Goal: Information Seeking & Learning: Compare options

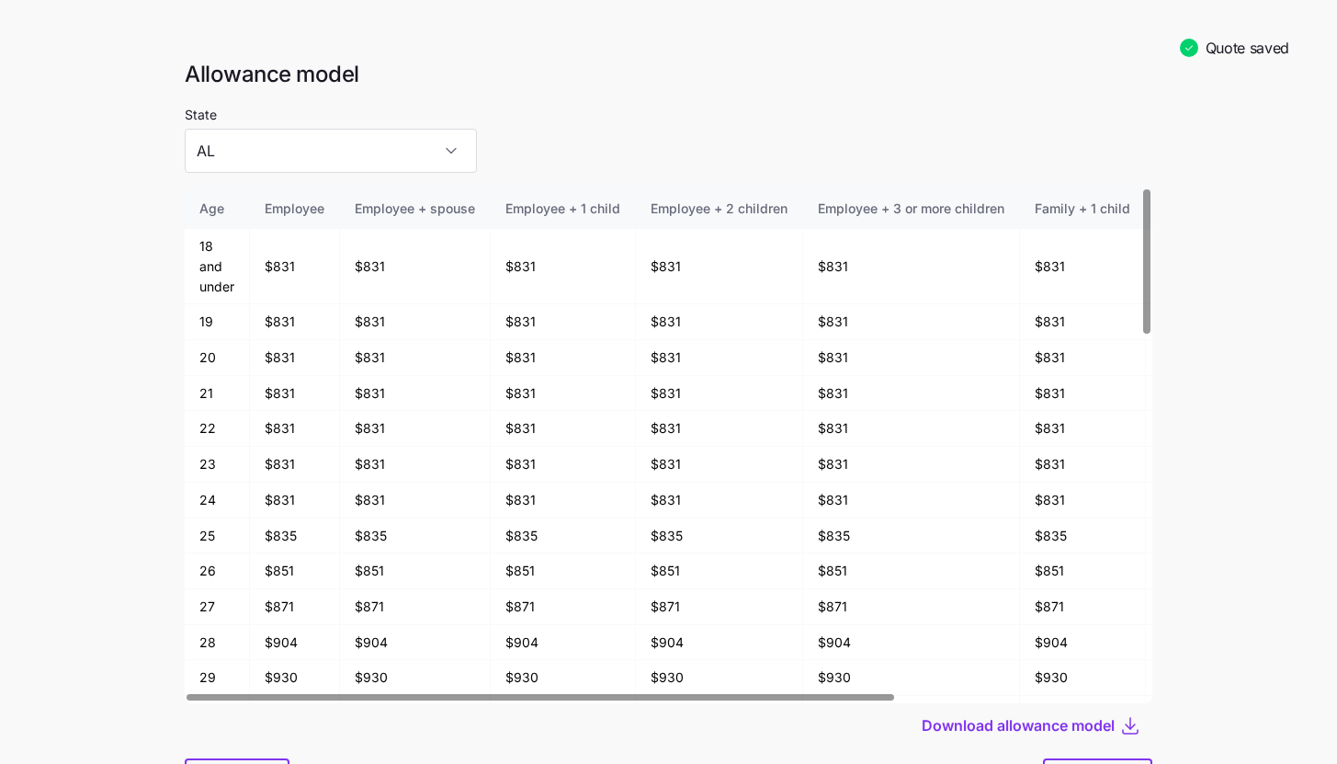
scroll to position [96, 0]
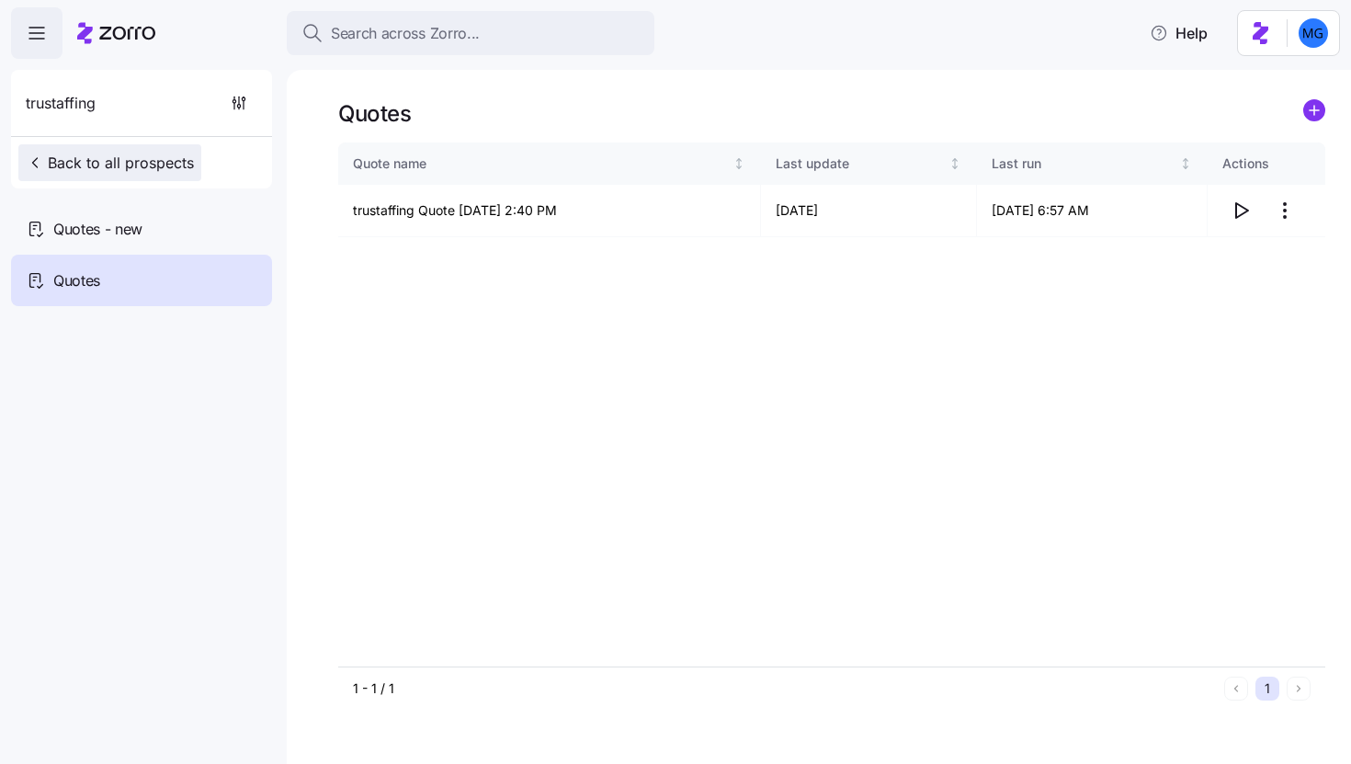
click at [54, 164] on span "Back to all prospects" at bounding box center [110, 163] width 168 height 22
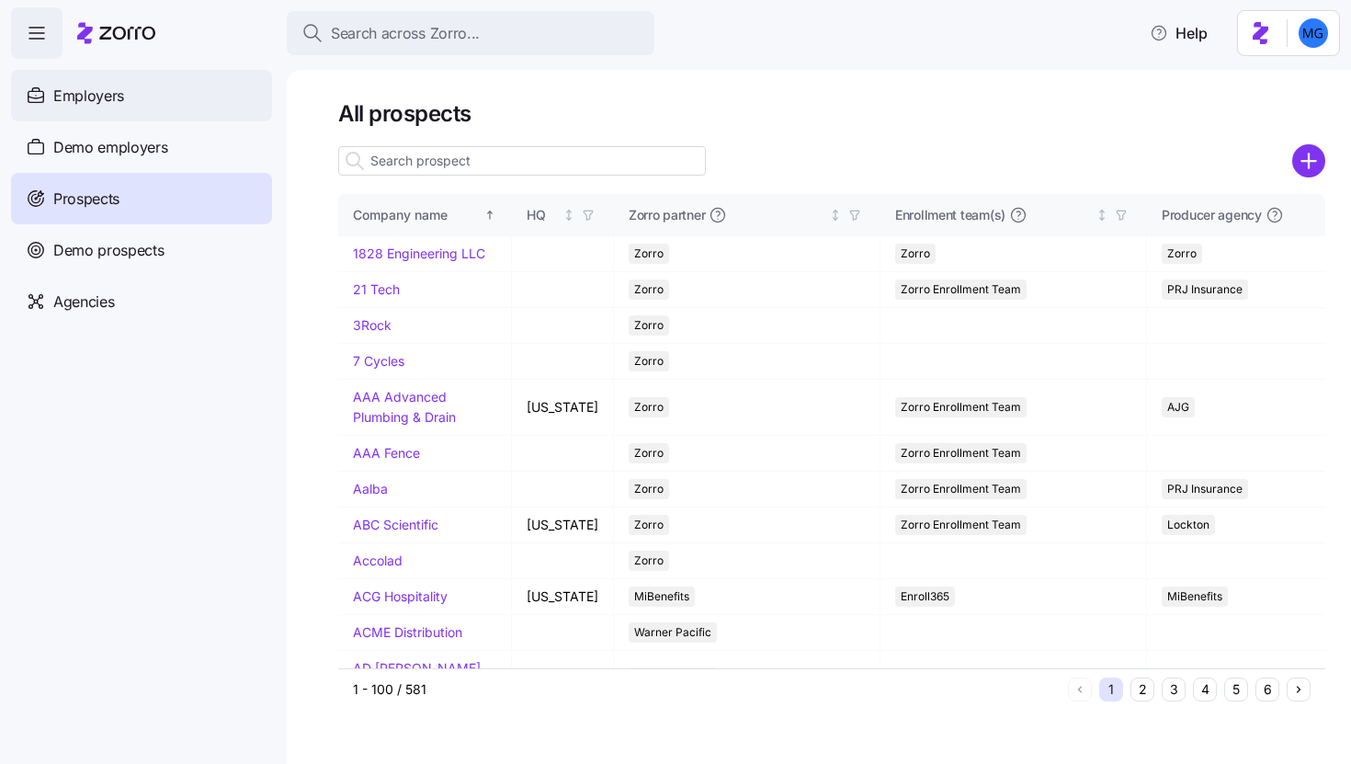
click at [161, 100] on div "Employers" at bounding box center [141, 95] width 261 height 51
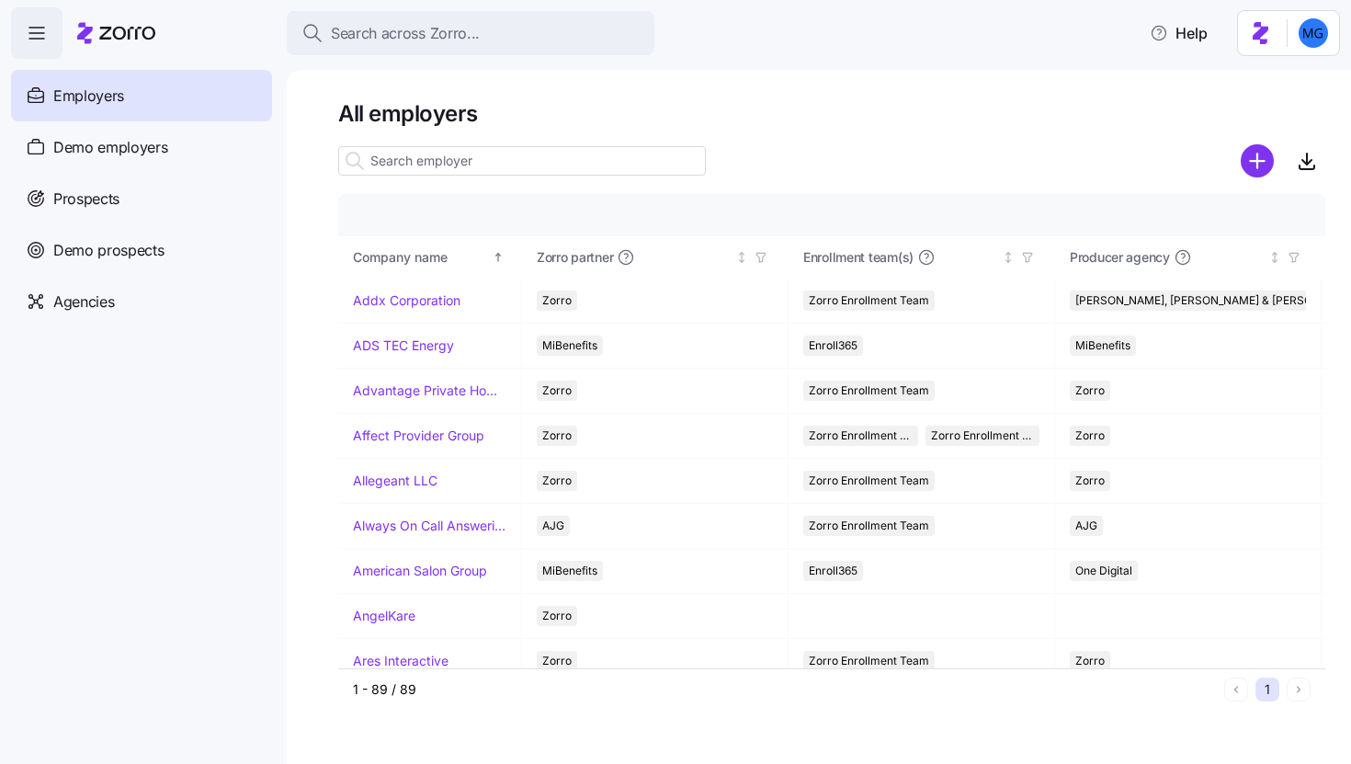
click at [510, 158] on input at bounding box center [522, 160] width 368 height 29
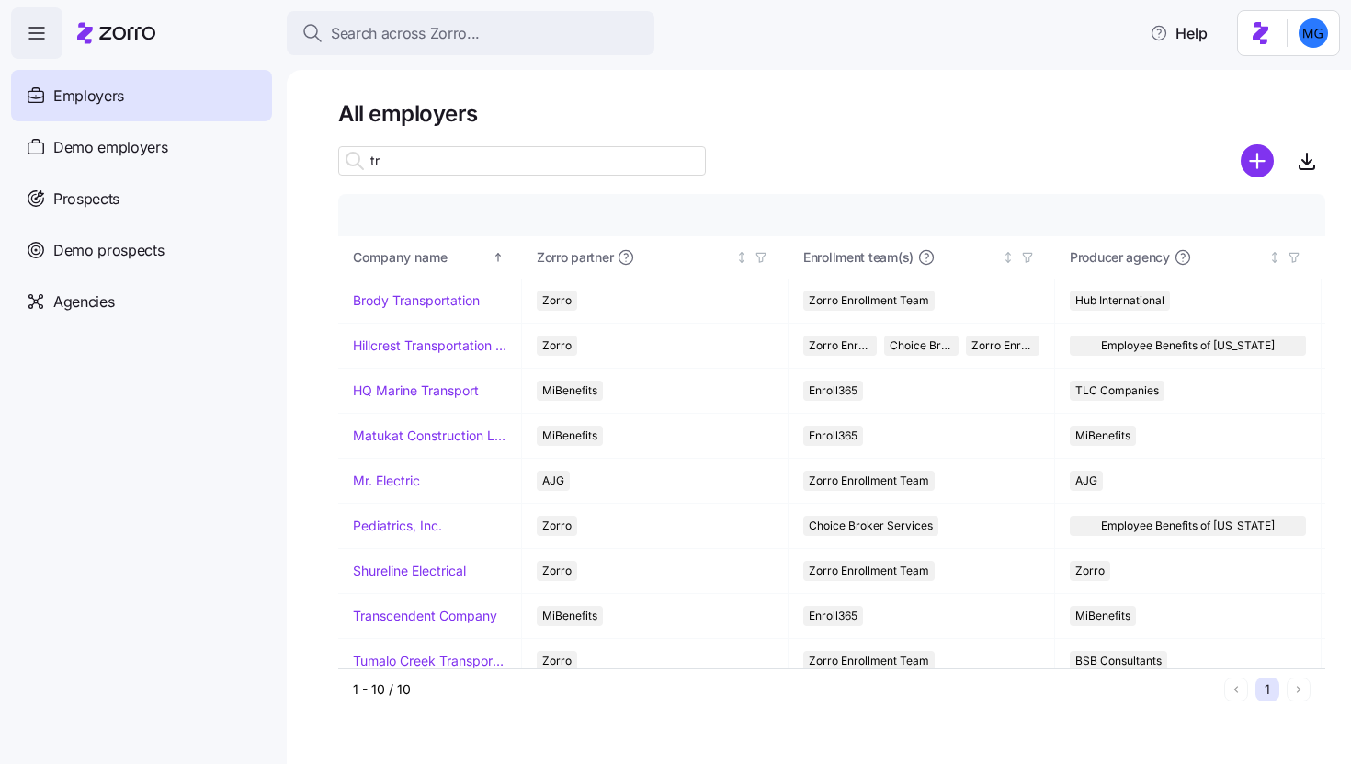
type input "t"
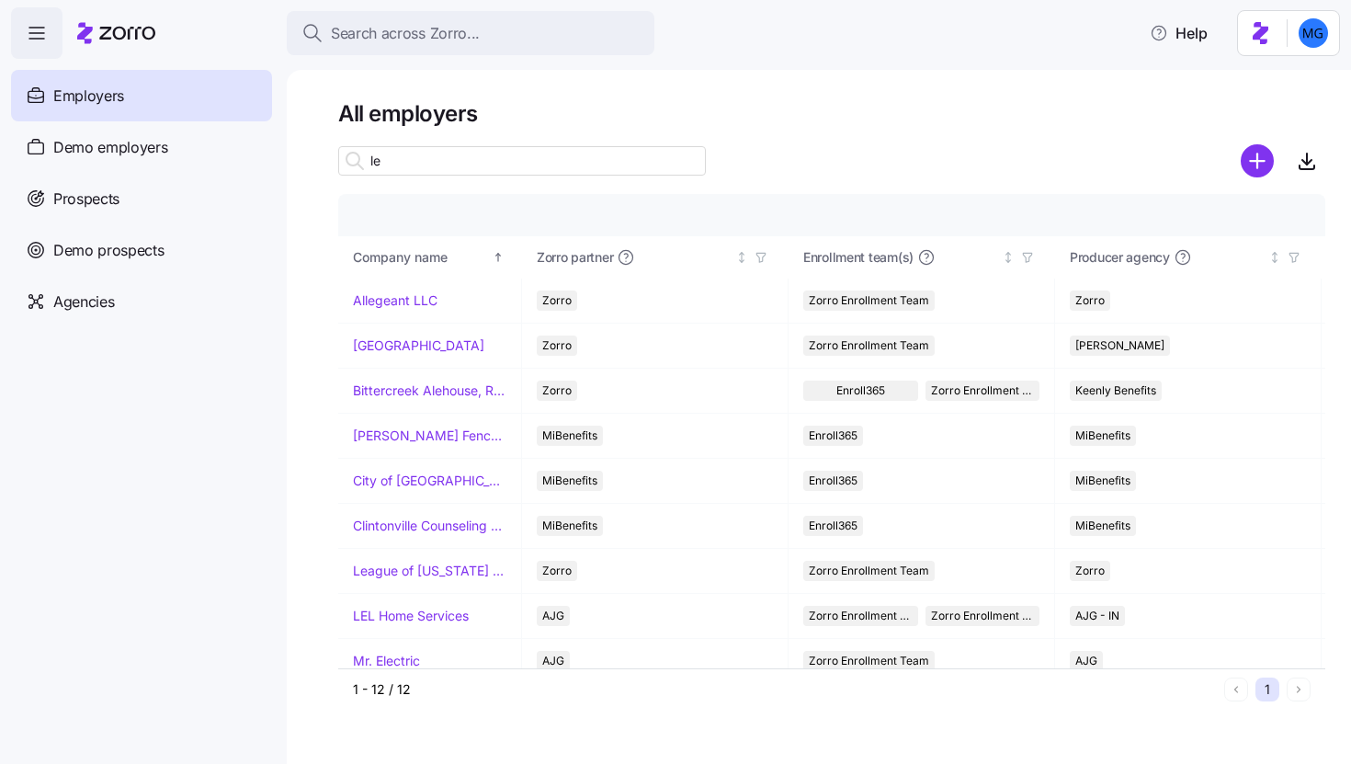
type input "l"
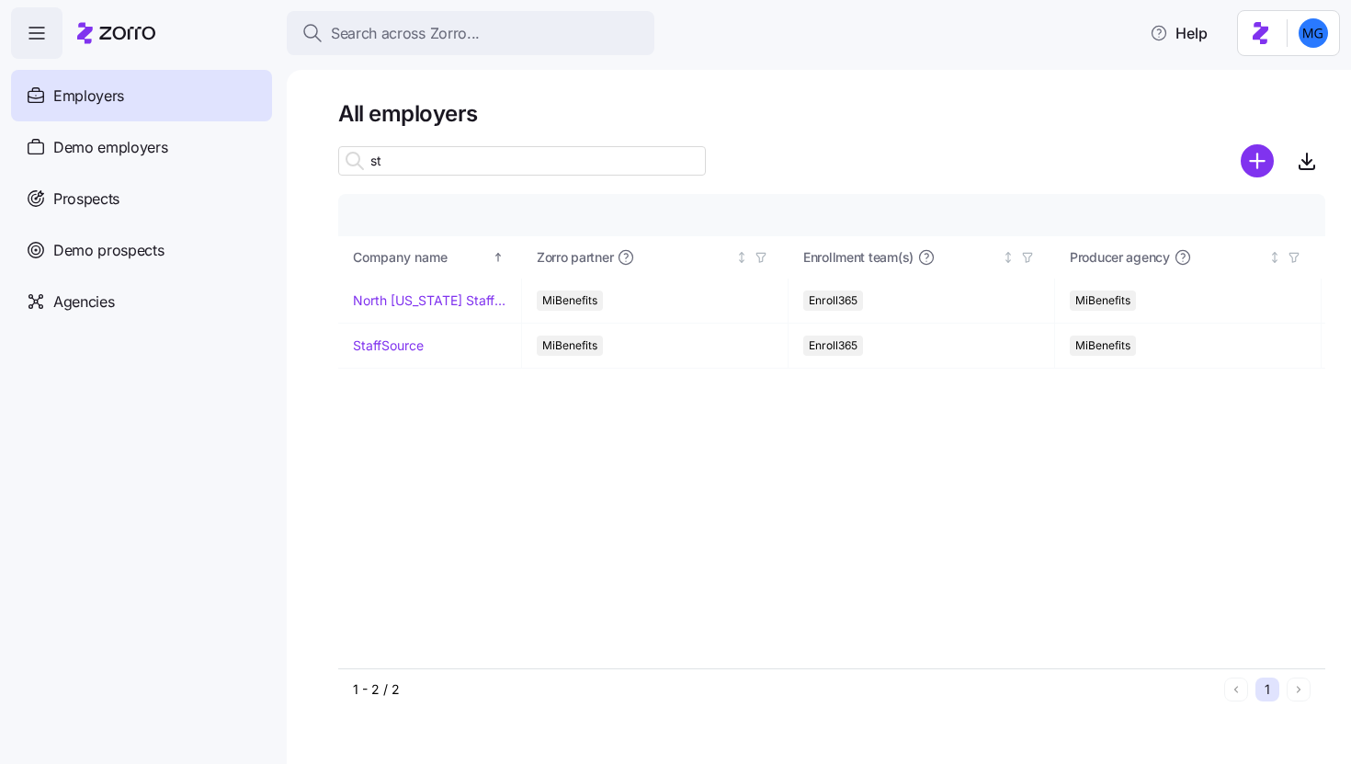
type input "s"
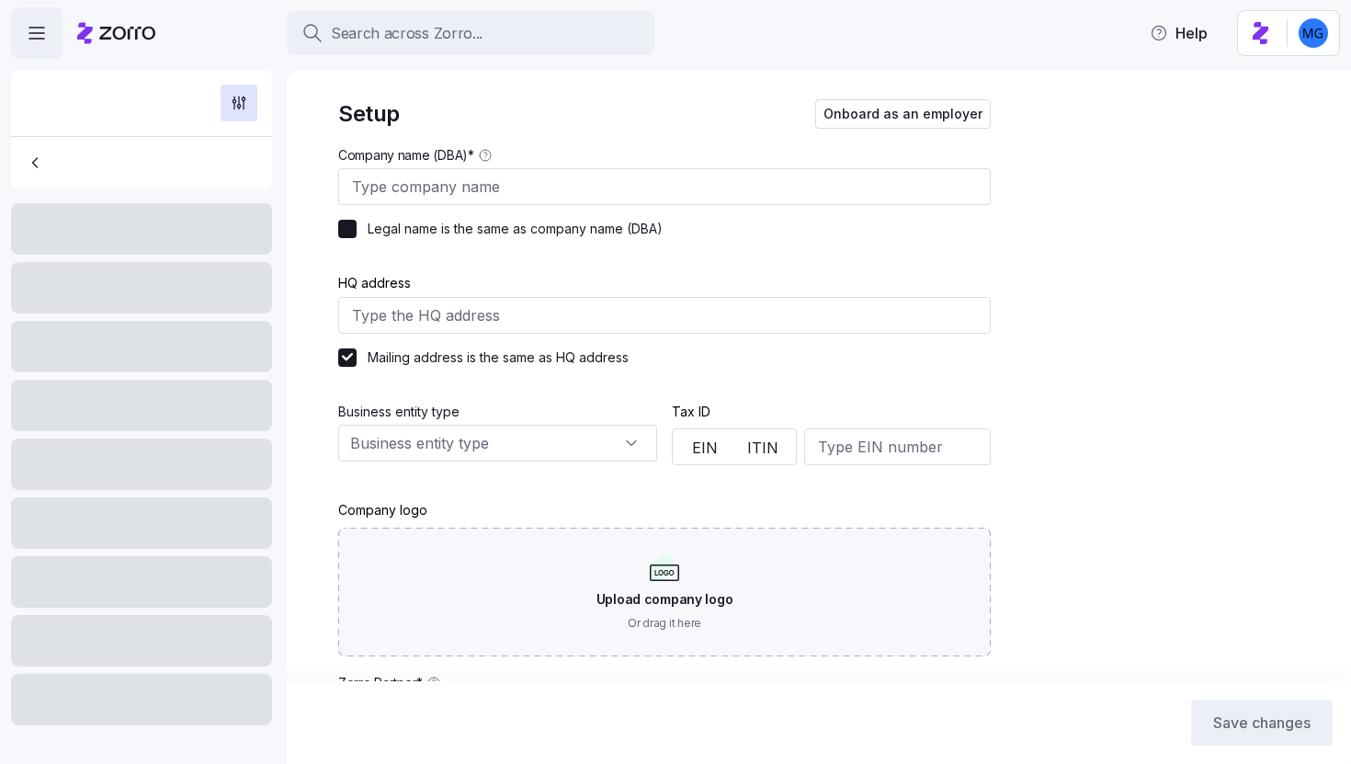
type input "TruLegal"
checkbox input "false"
type input "244 5th Ave suite 1214, New York, NY 10001, USA"
type input "271565092"
type input "100"
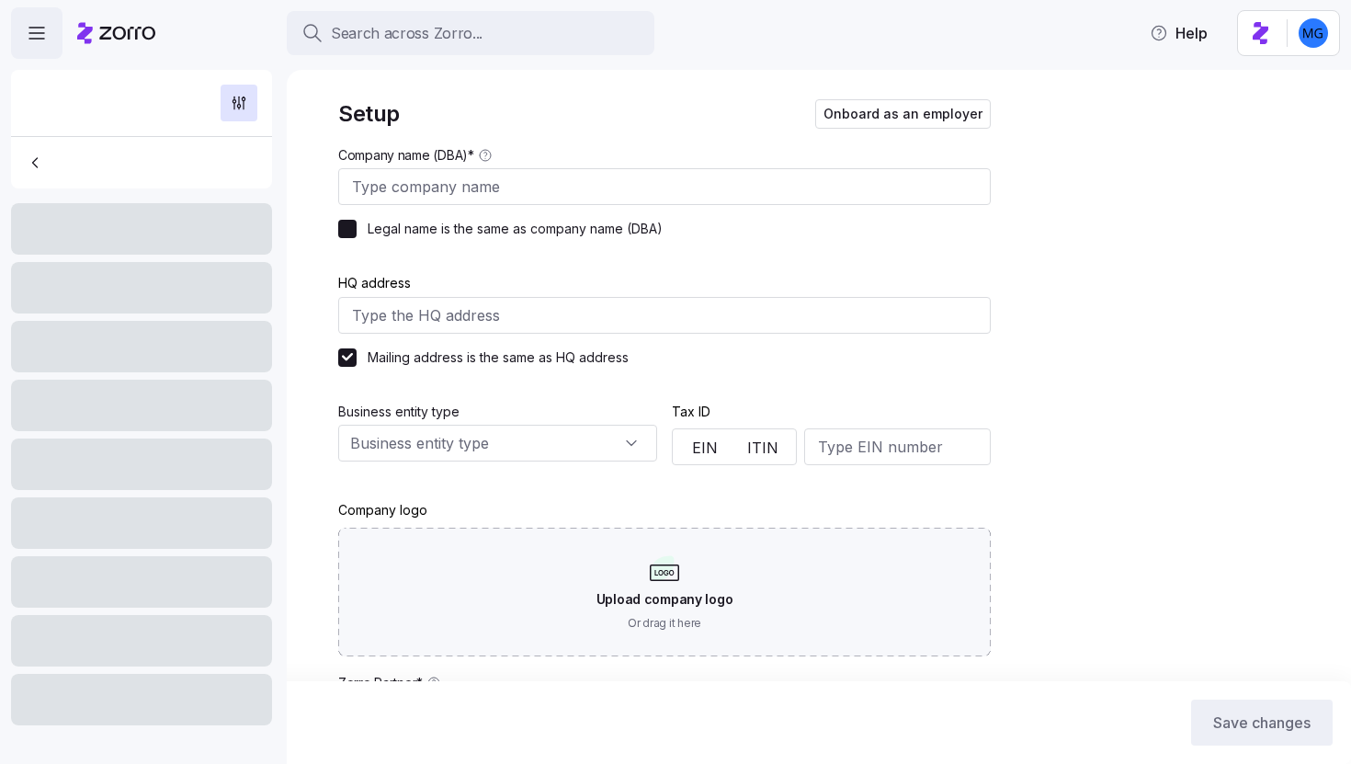
type input "30%"
type input "S corporation"
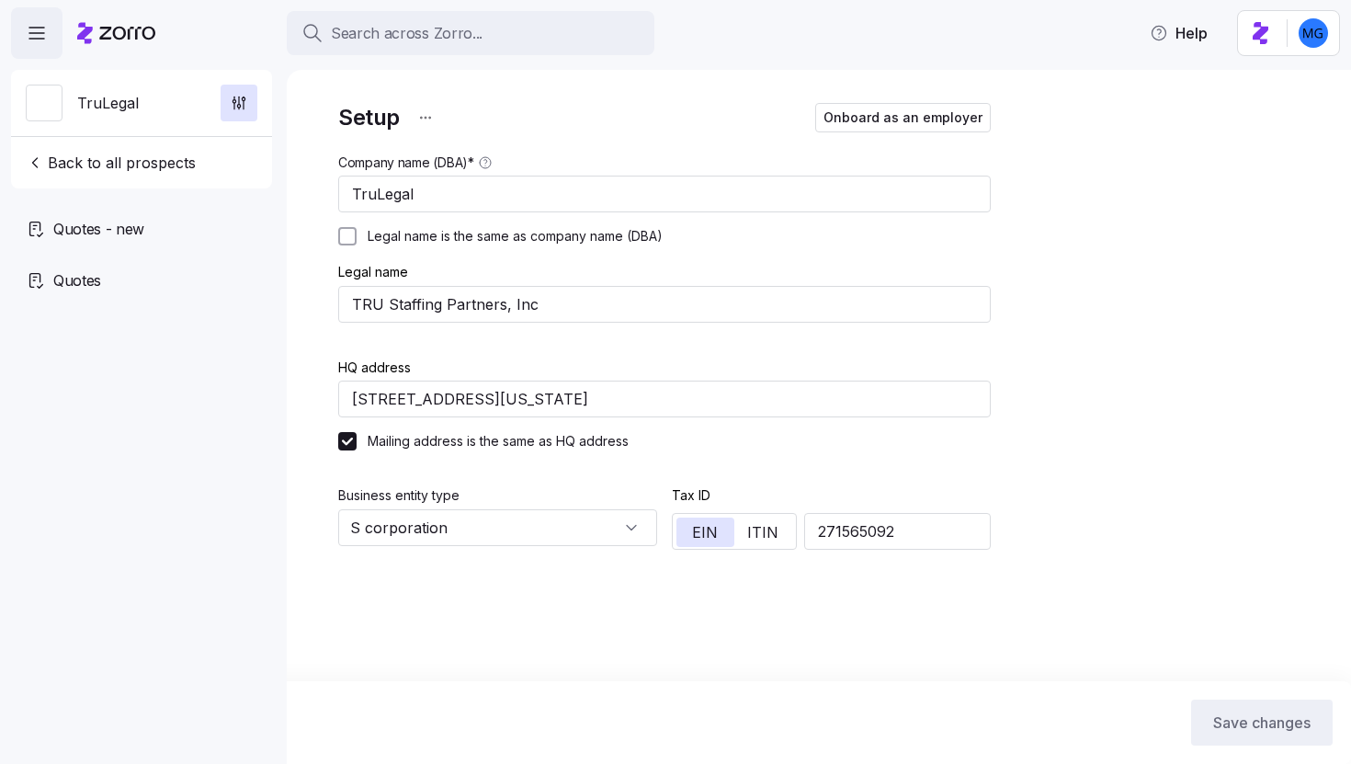
type input "Jeff Kirk (jeff.kirk@tritonhro.com)"
type input "Zorro"
type input "Triton Benefits - NJ"
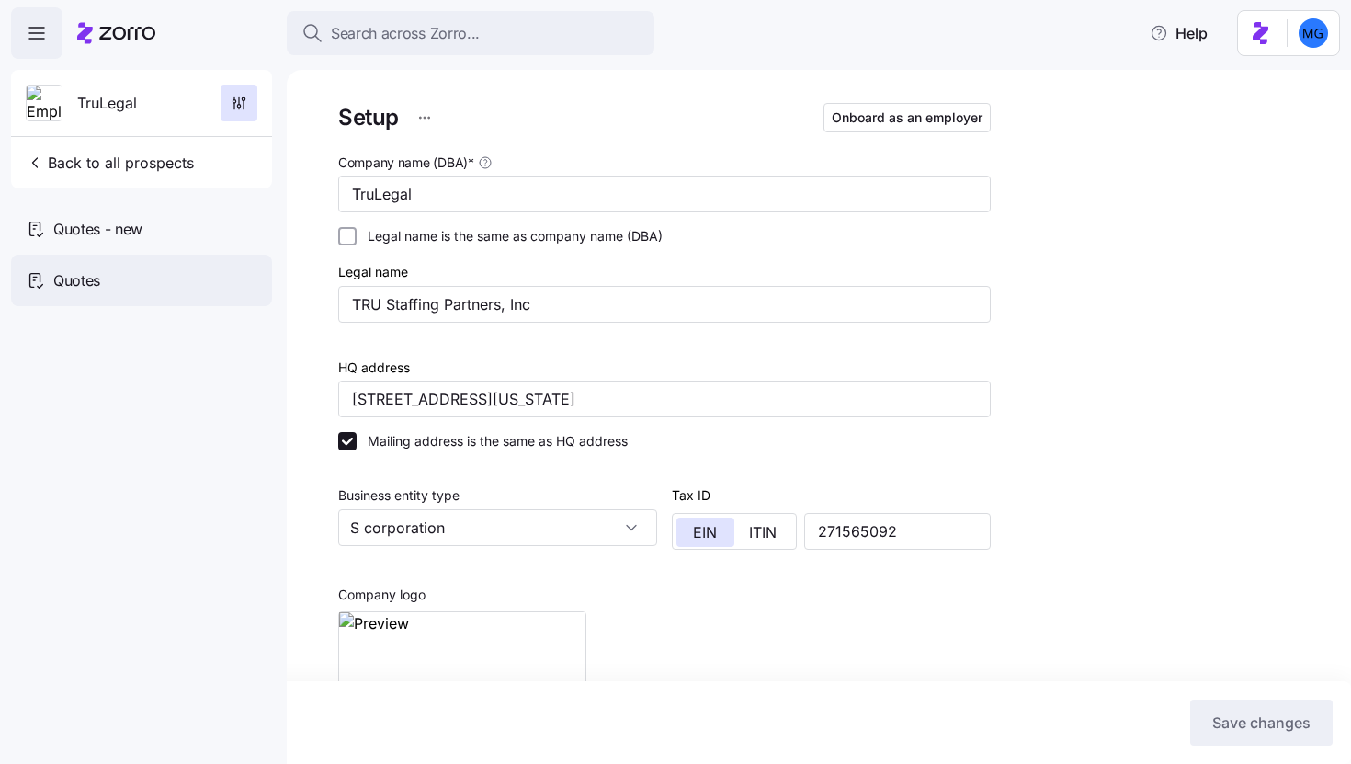
click at [173, 284] on div "Quotes" at bounding box center [141, 280] width 261 height 51
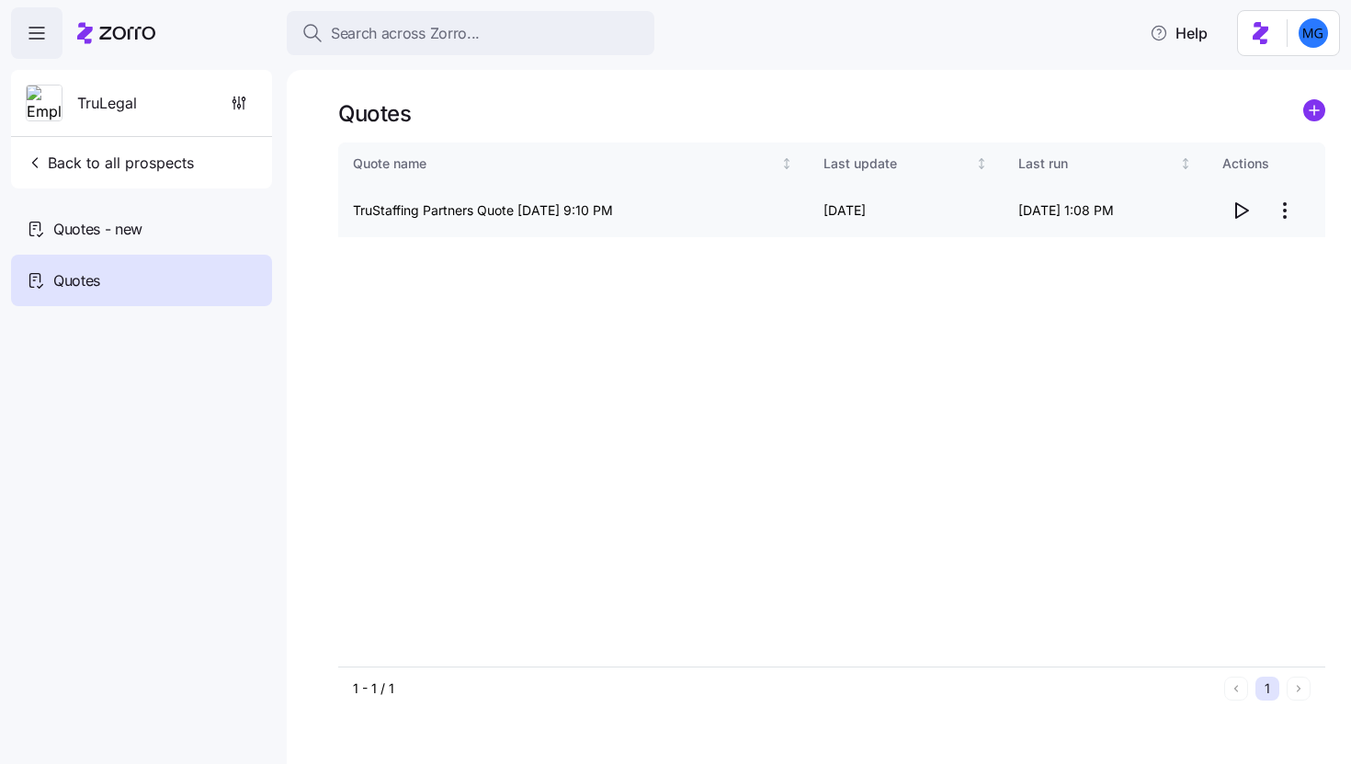
click at [1239, 212] on icon "button" at bounding box center [1241, 210] width 22 height 22
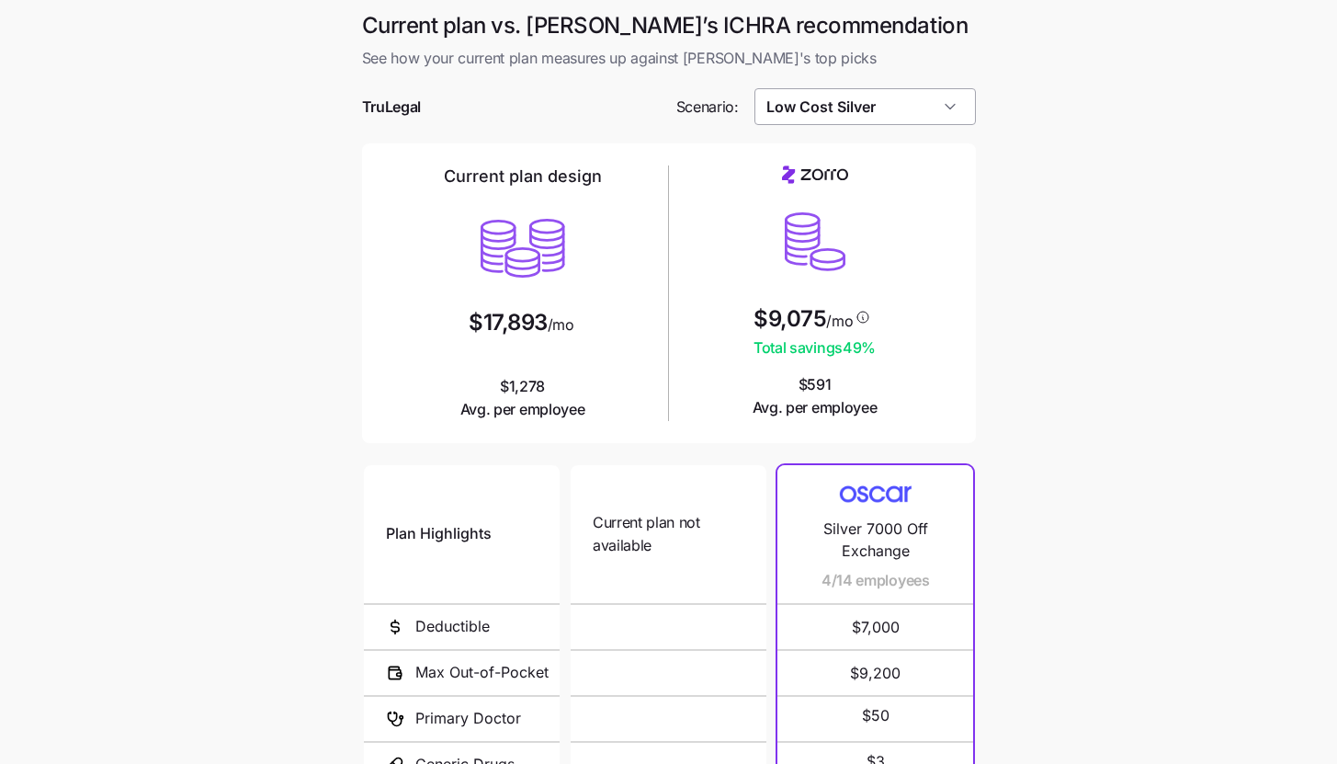
click at [958, 108] on input "Low Cost Silver" at bounding box center [865, 106] width 221 height 37
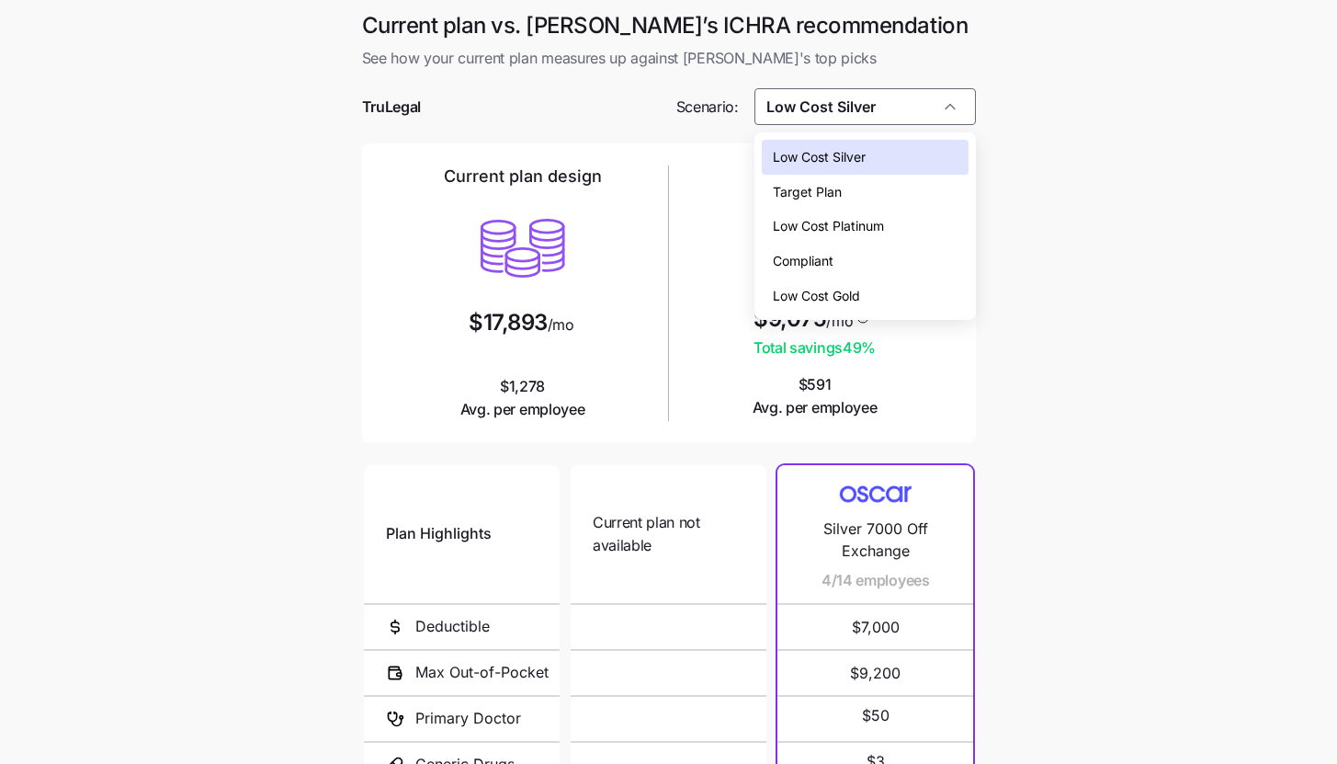
click at [920, 286] on div "Low Cost Gold" at bounding box center [865, 295] width 207 height 35
type input "Low Cost Gold"
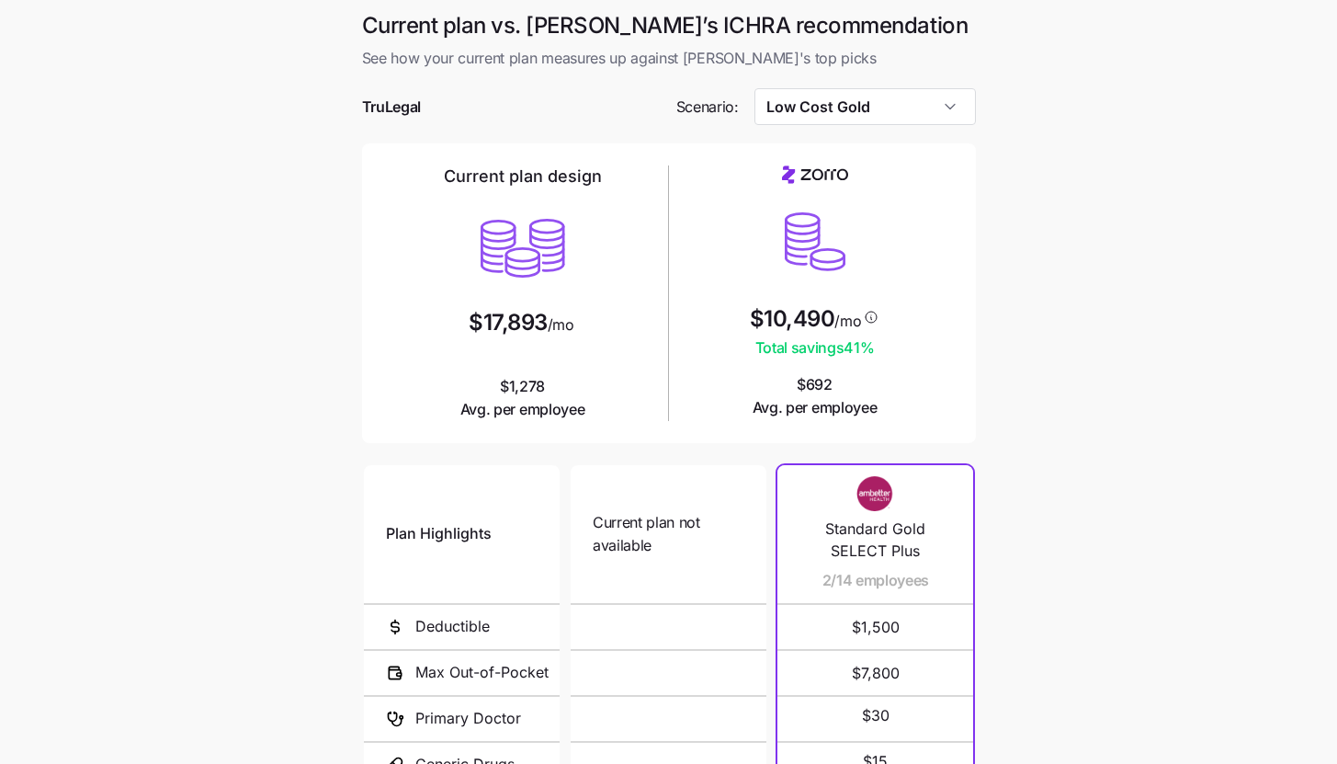
scroll to position [239, 0]
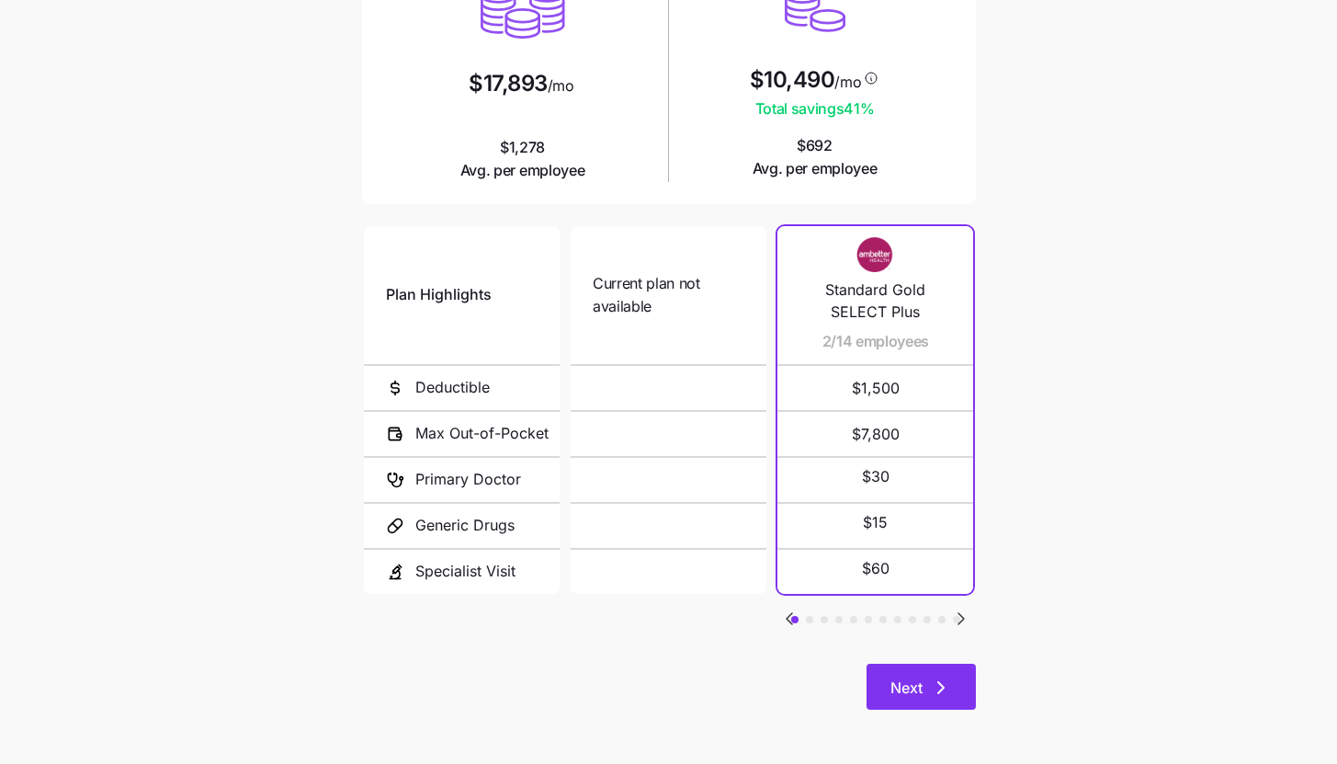
click at [955, 668] on button "Next" at bounding box center [921, 687] width 109 height 46
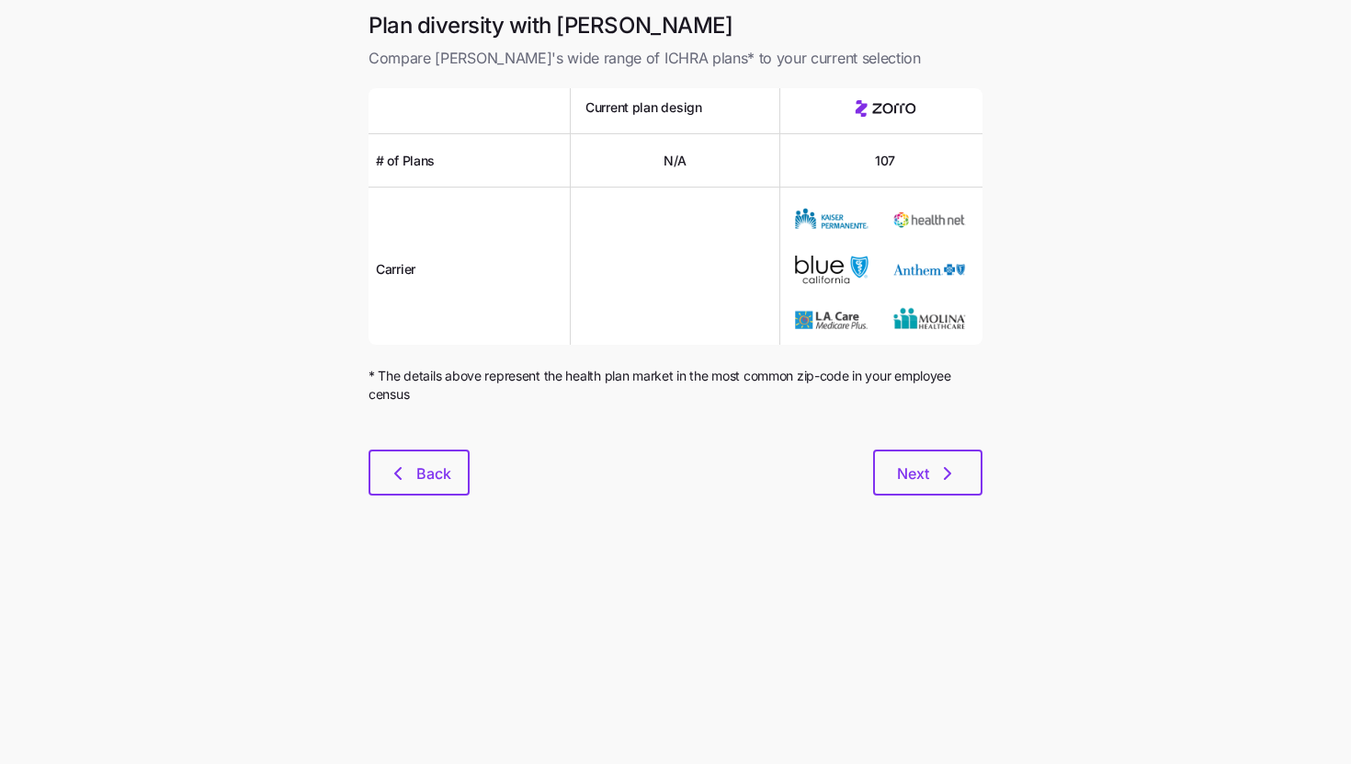
click at [924, 448] on div at bounding box center [676, 438] width 614 height 22
click at [924, 482] on span "Next" at bounding box center [913, 473] width 32 height 22
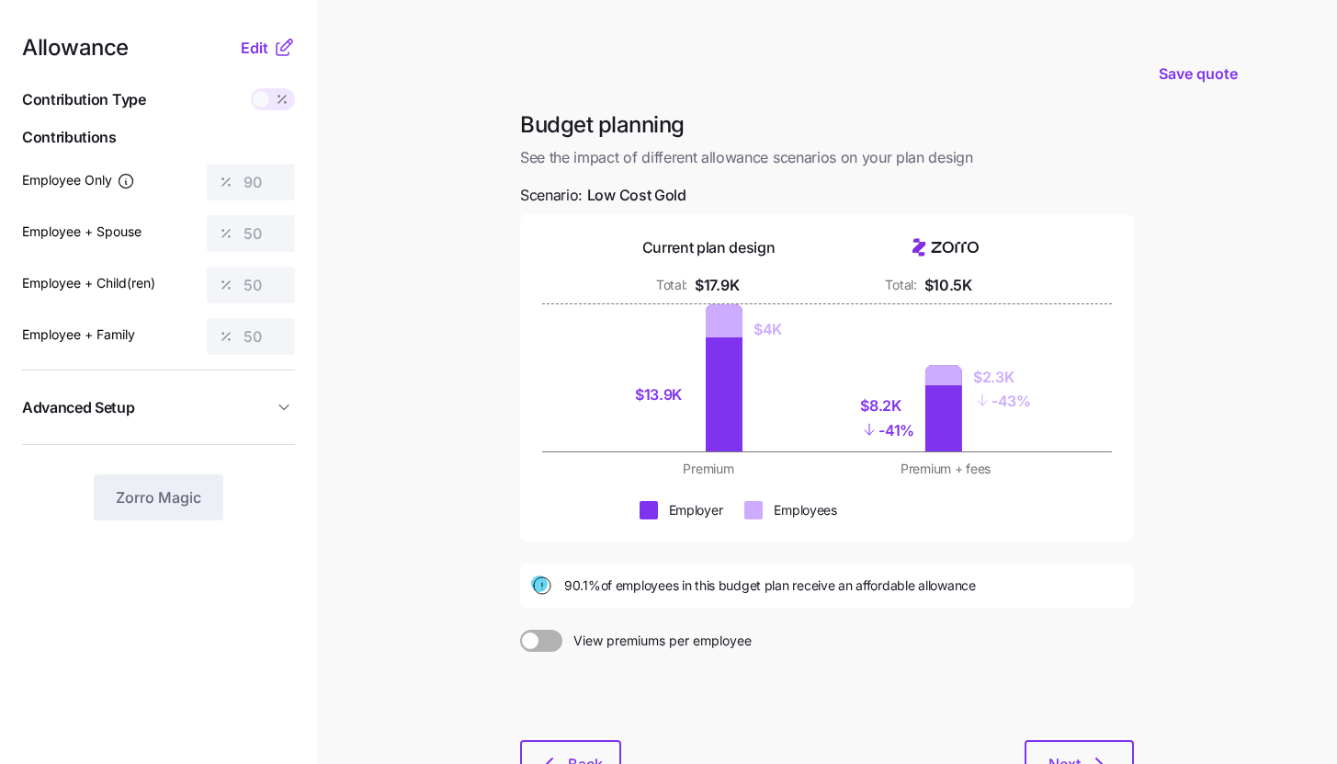
click at [277, 41] on icon at bounding box center [284, 48] width 22 height 22
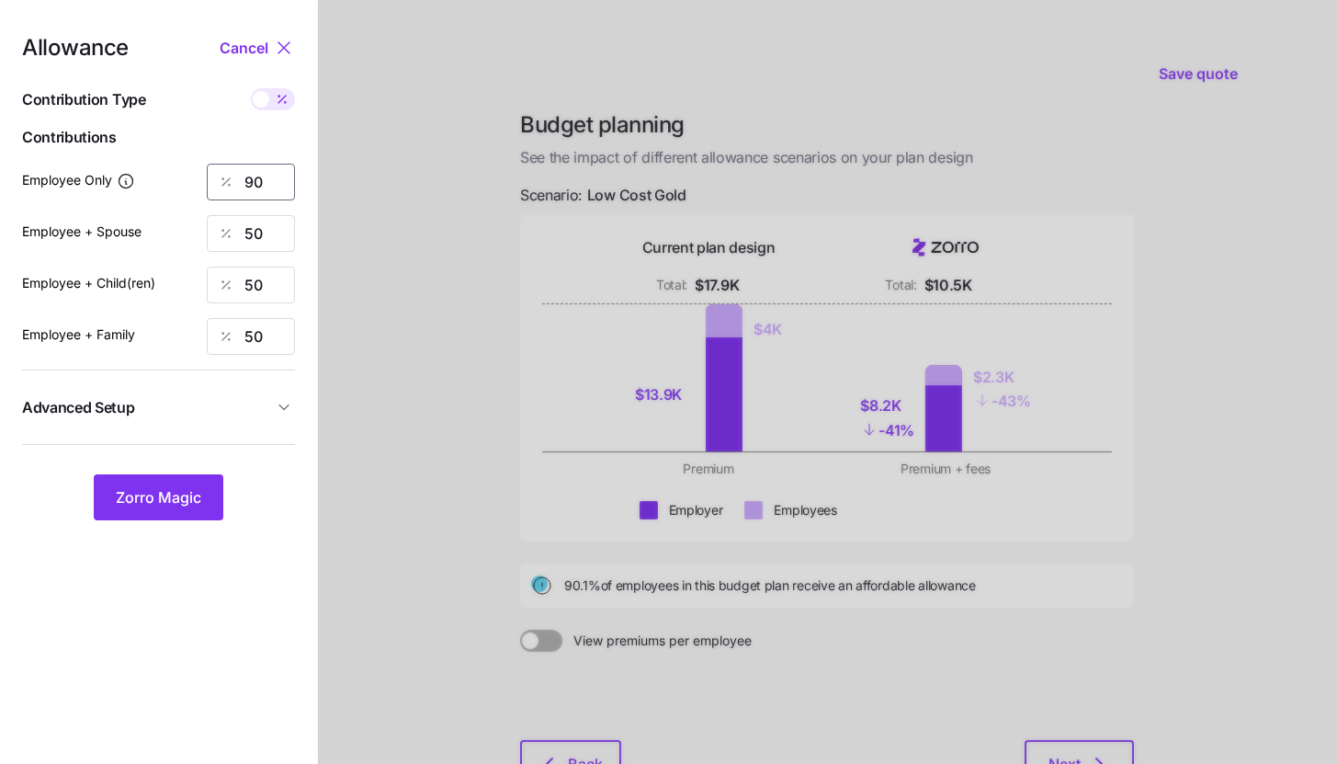
click at [276, 175] on input "90" at bounding box center [251, 182] width 88 height 37
click at [277, 104] on icon at bounding box center [282, 99] width 15 height 15
click at [251, 88] on input "checkbox" at bounding box center [251, 88] width 0 height 0
type input "562"
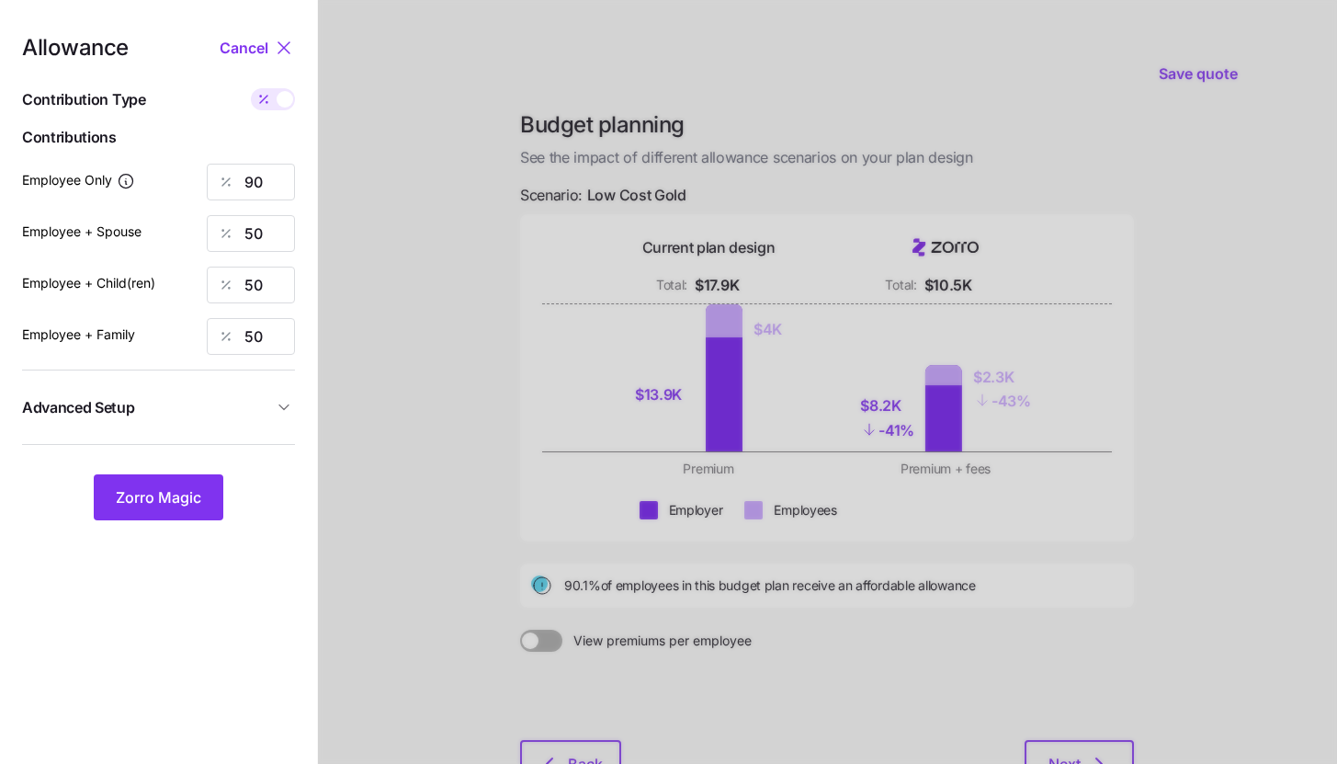
type input "625"
type input "546"
type input "859"
click at [277, 178] on input "562" at bounding box center [251, 182] width 88 height 37
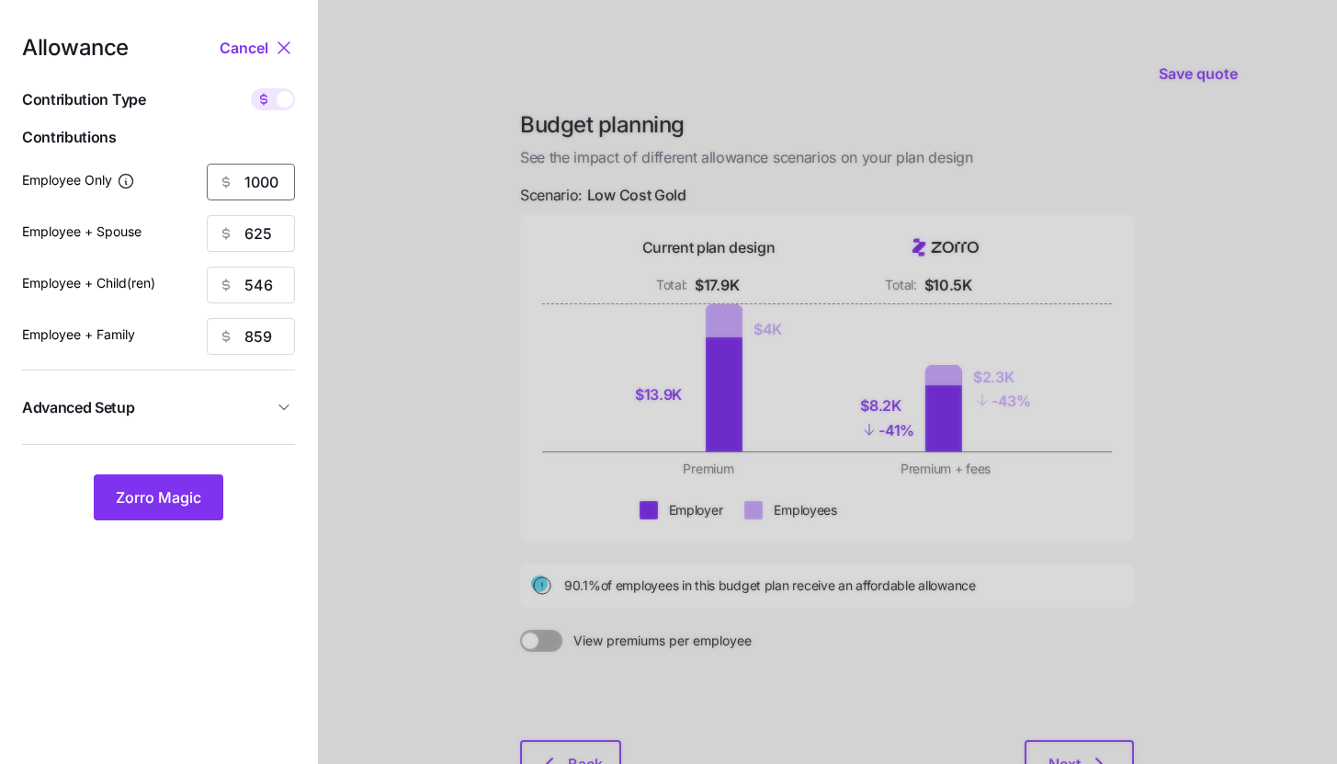
type input "1000"
click at [219, 405] on span "Advanced Setup" at bounding box center [147, 407] width 251 height 23
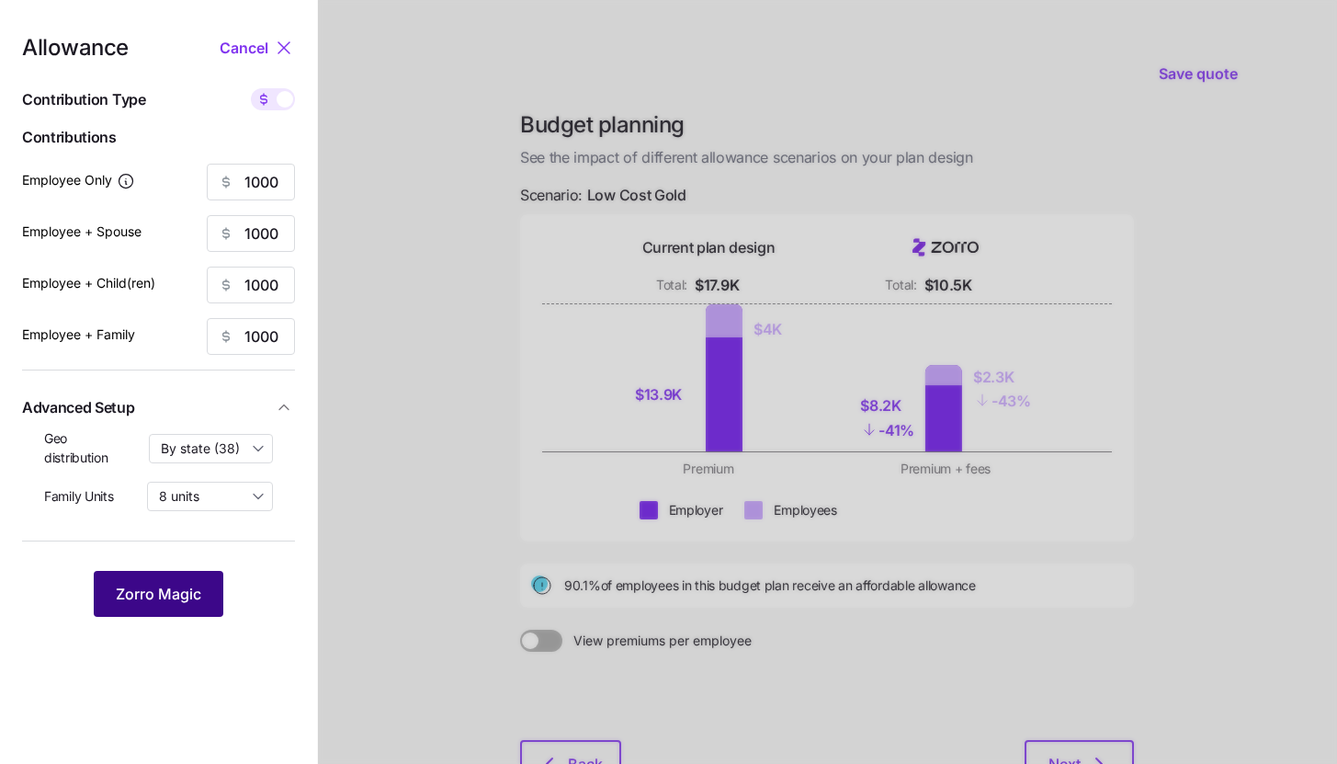
click at [208, 577] on button "Zorro Magic" at bounding box center [159, 594] width 130 height 46
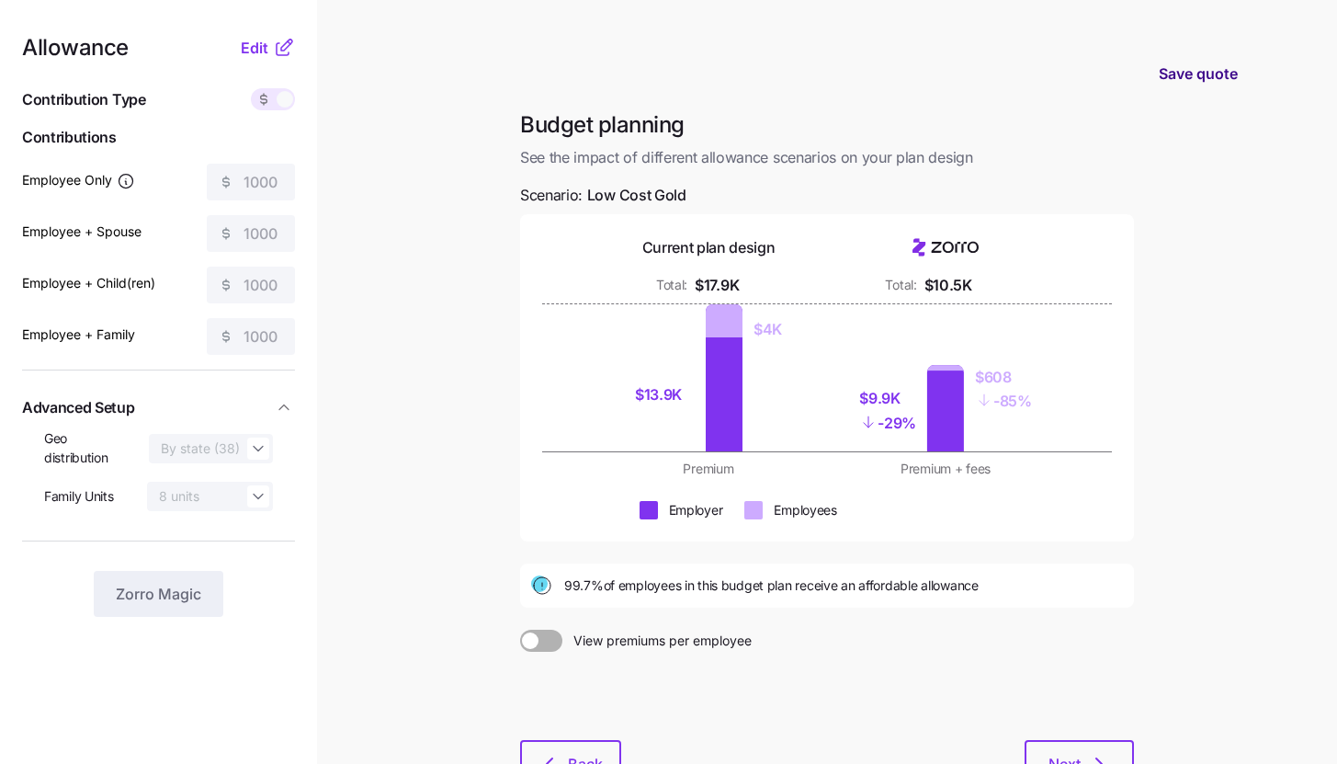
click at [1200, 78] on span "Save quote" at bounding box center [1198, 73] width 79 height 22
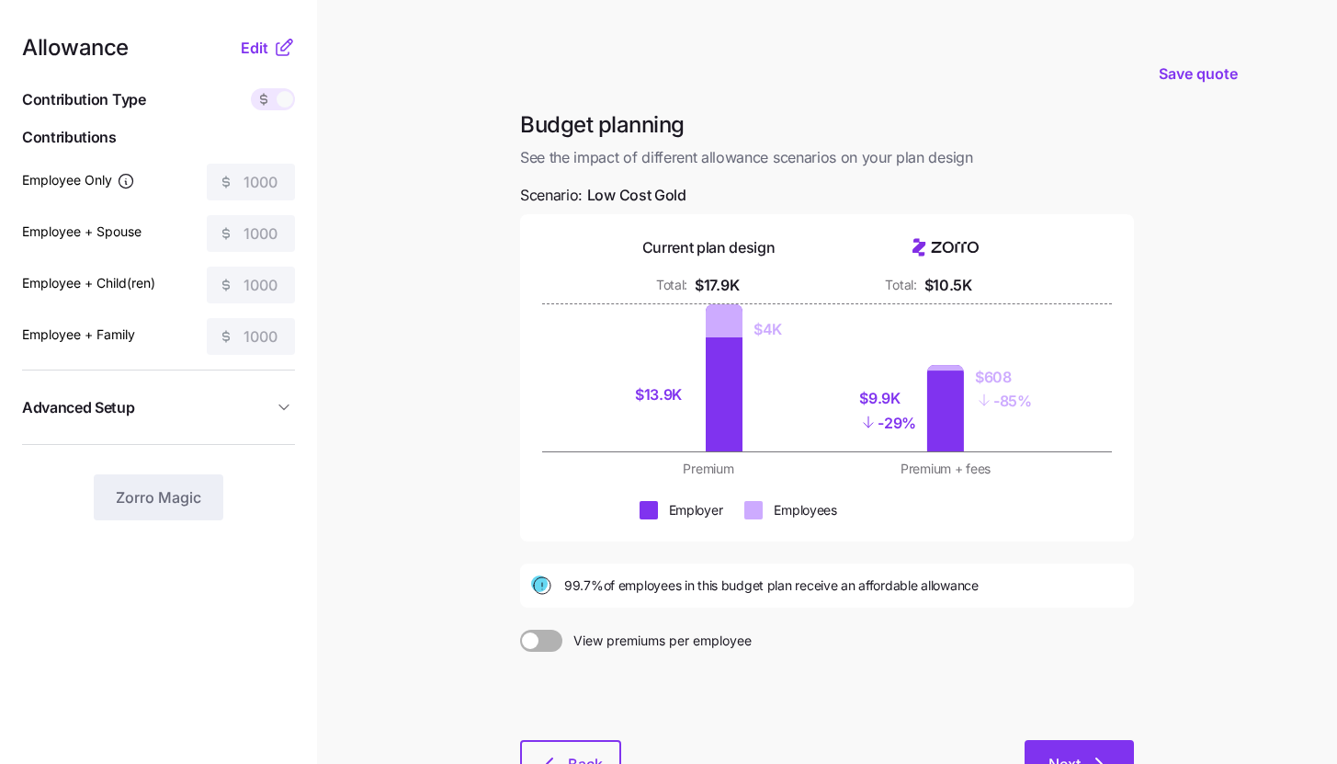
click at [1093, 744] on button "Next" at bounding box center [1079, 763] width 109 height 46
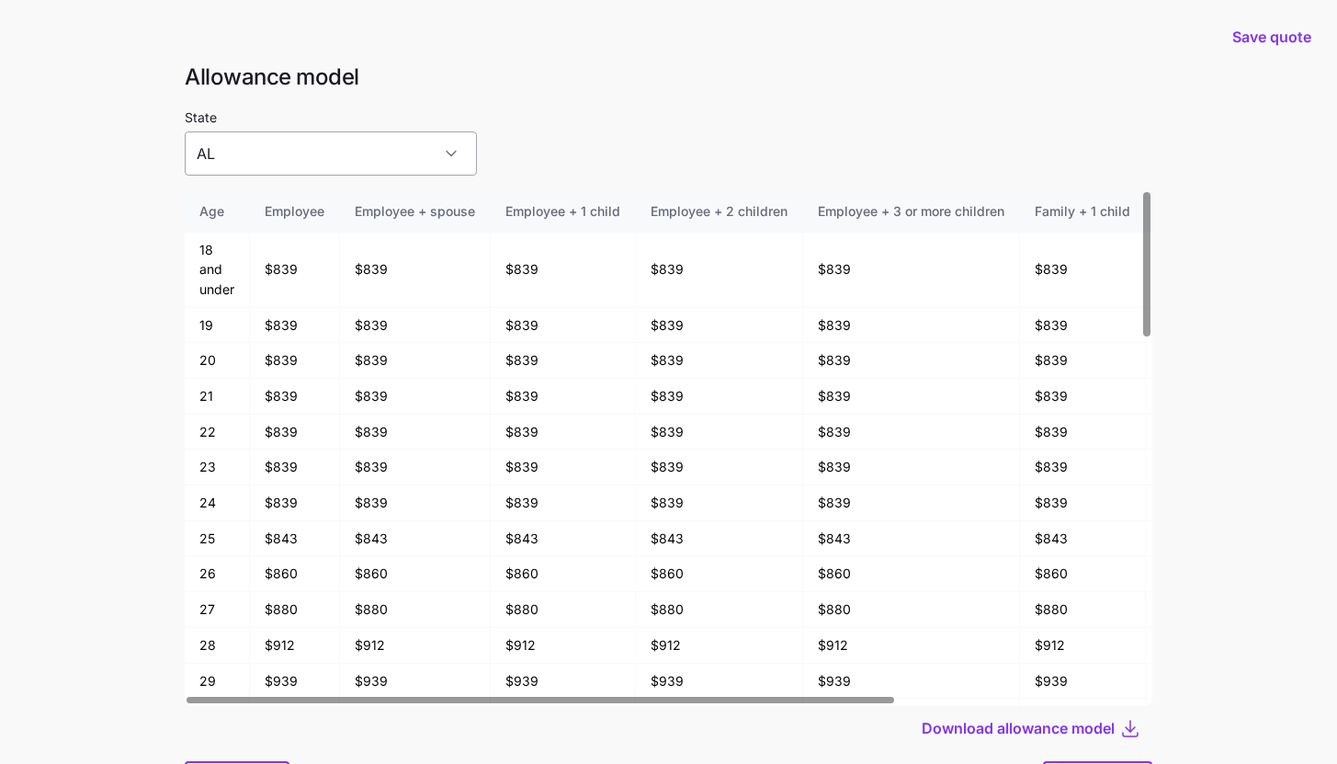
click at [397, 157] on input "AL" at bounding box center [331, 153] width 292 height 44
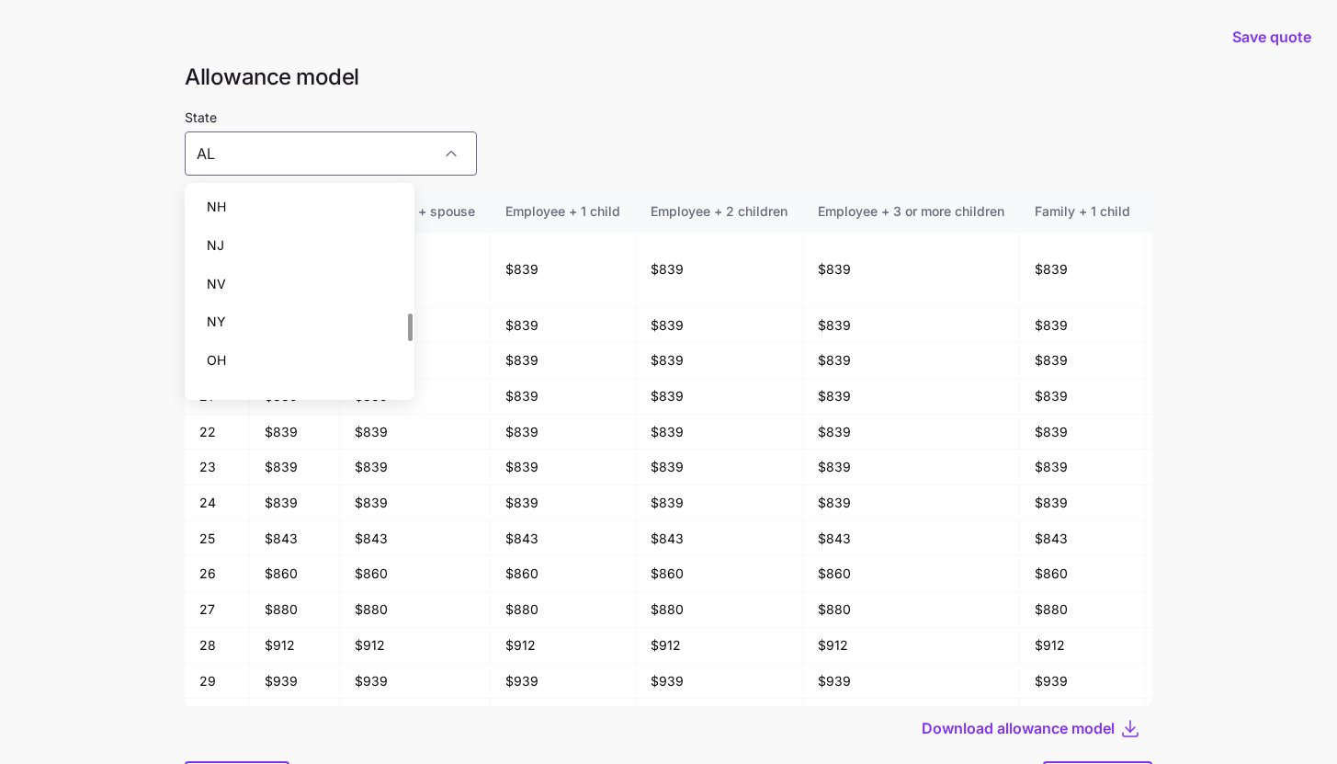
scroll to position [886, 0]
click at [332, 322] on div "NY" at bounding box center [299, 320] width 215 height 39
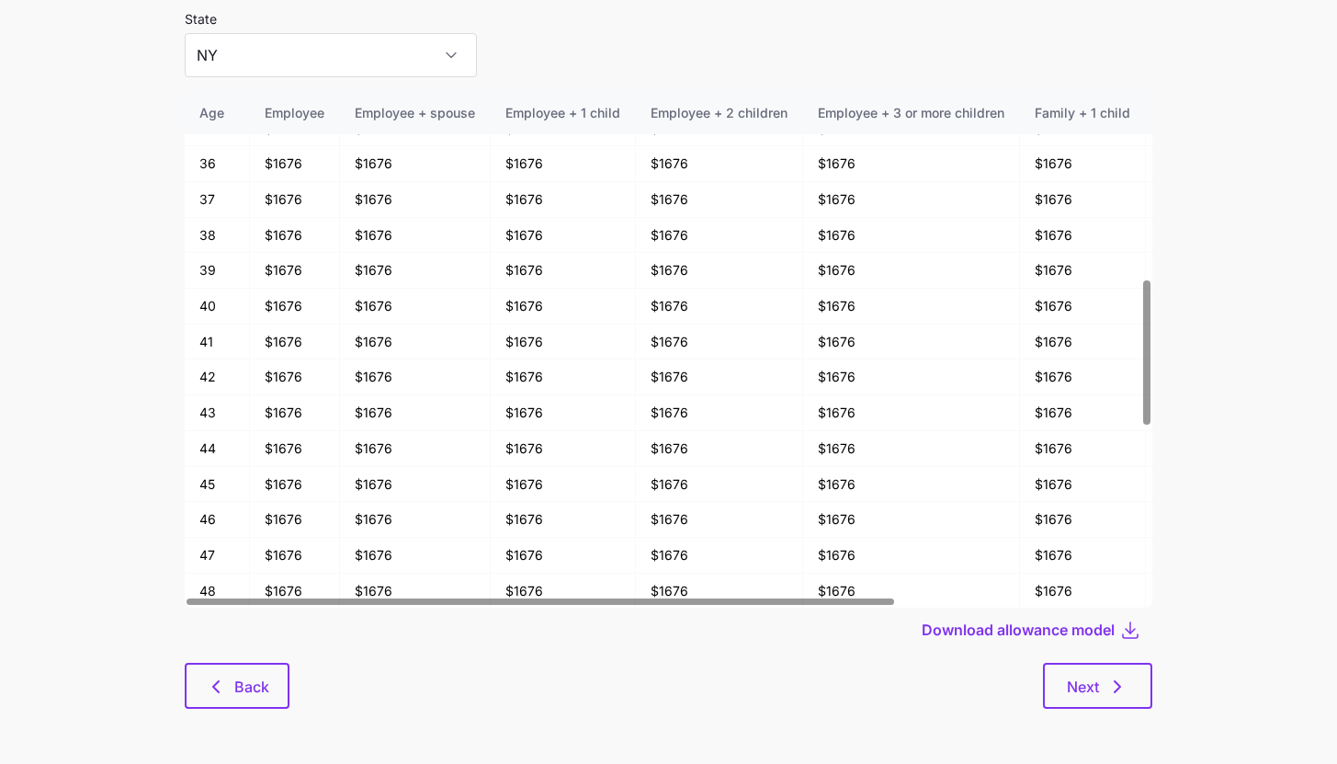
scroll to position [0, 0]
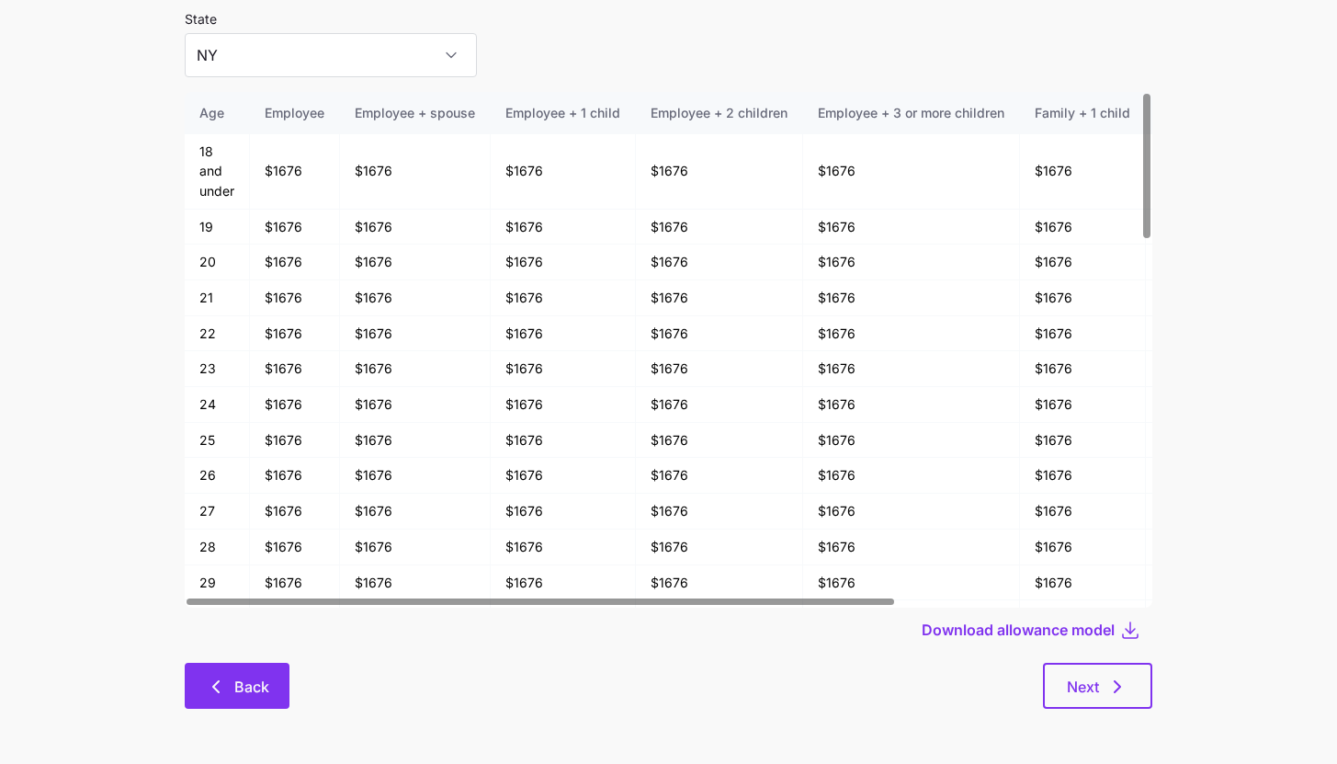
click at [234, 703] on button "Back" at bounding box center [237, 686] width 105 height 46
type input "AL"
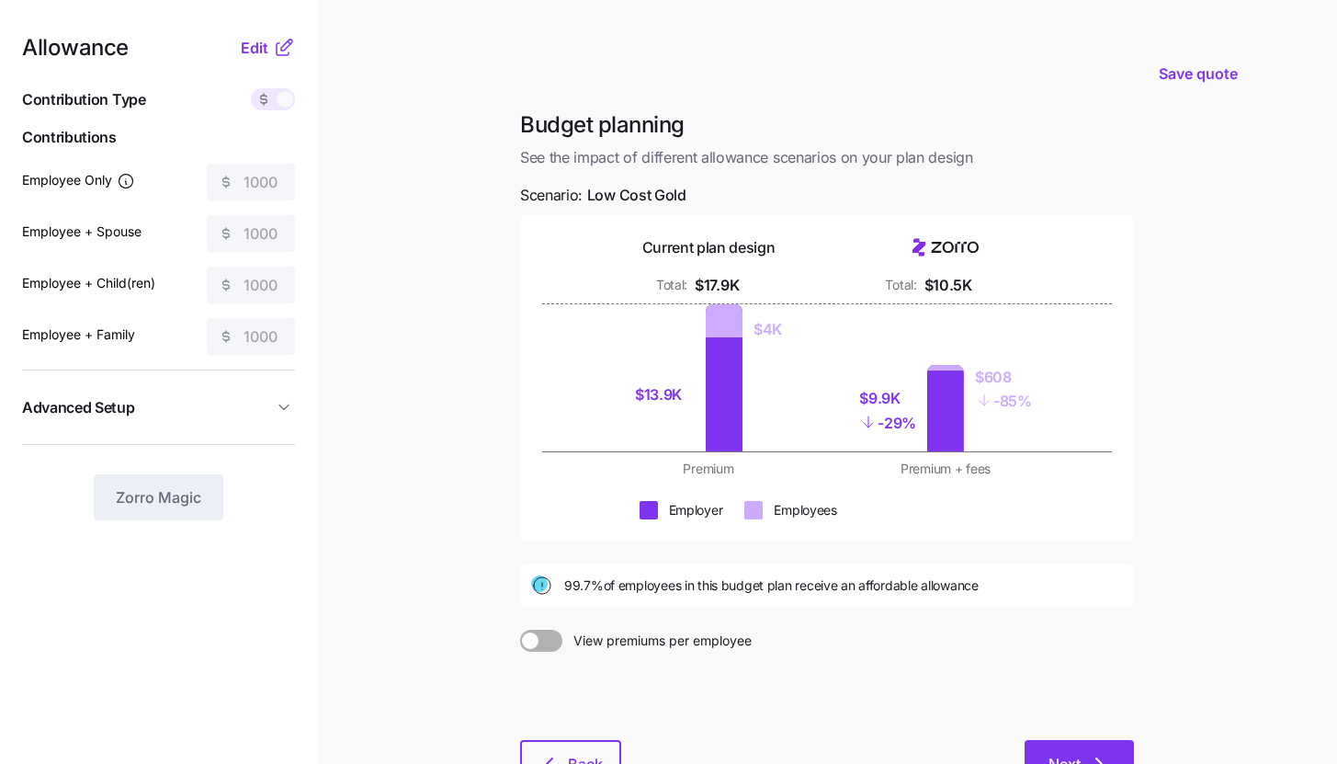
click at [1052, 752] on button "Next" at bounding box center [1079, 763] width 109 height 46
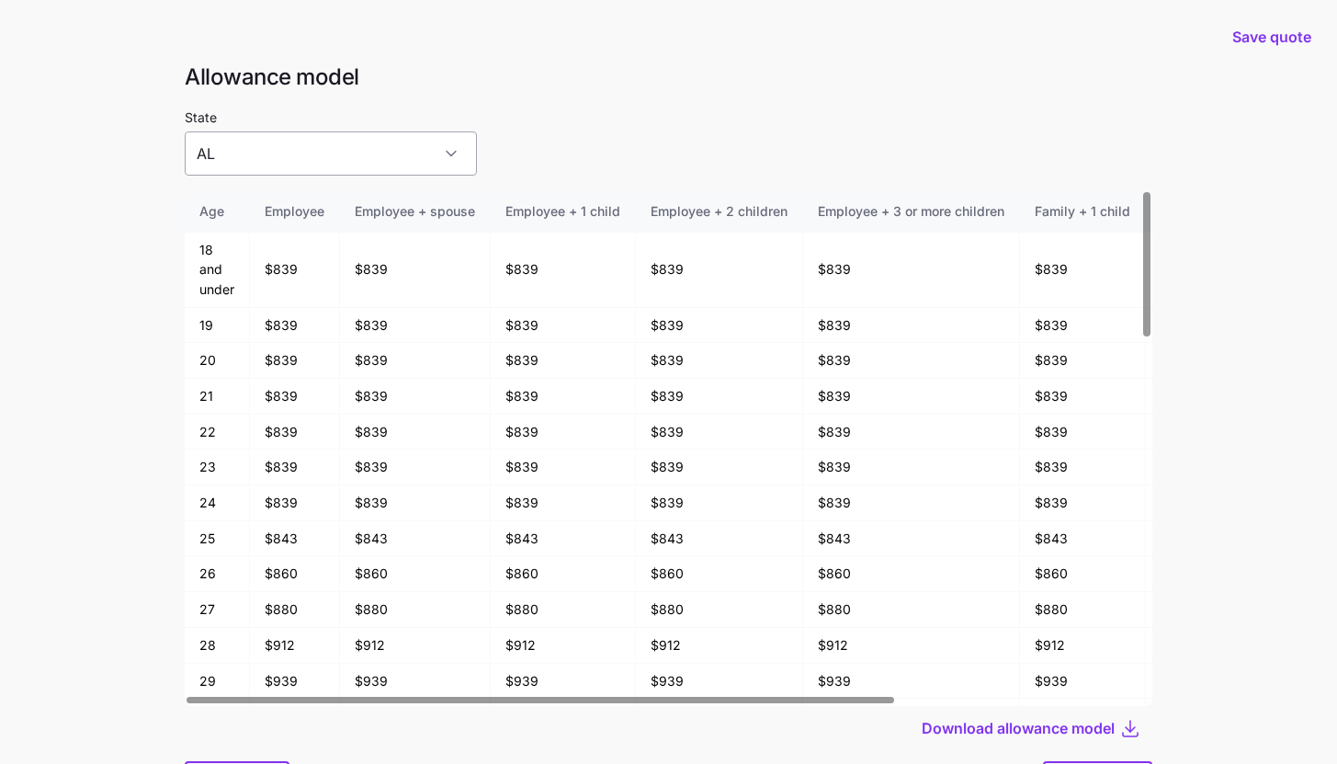
click at [371, 154] on input "AL" at bounding box center [331, 153] width 292 height 44
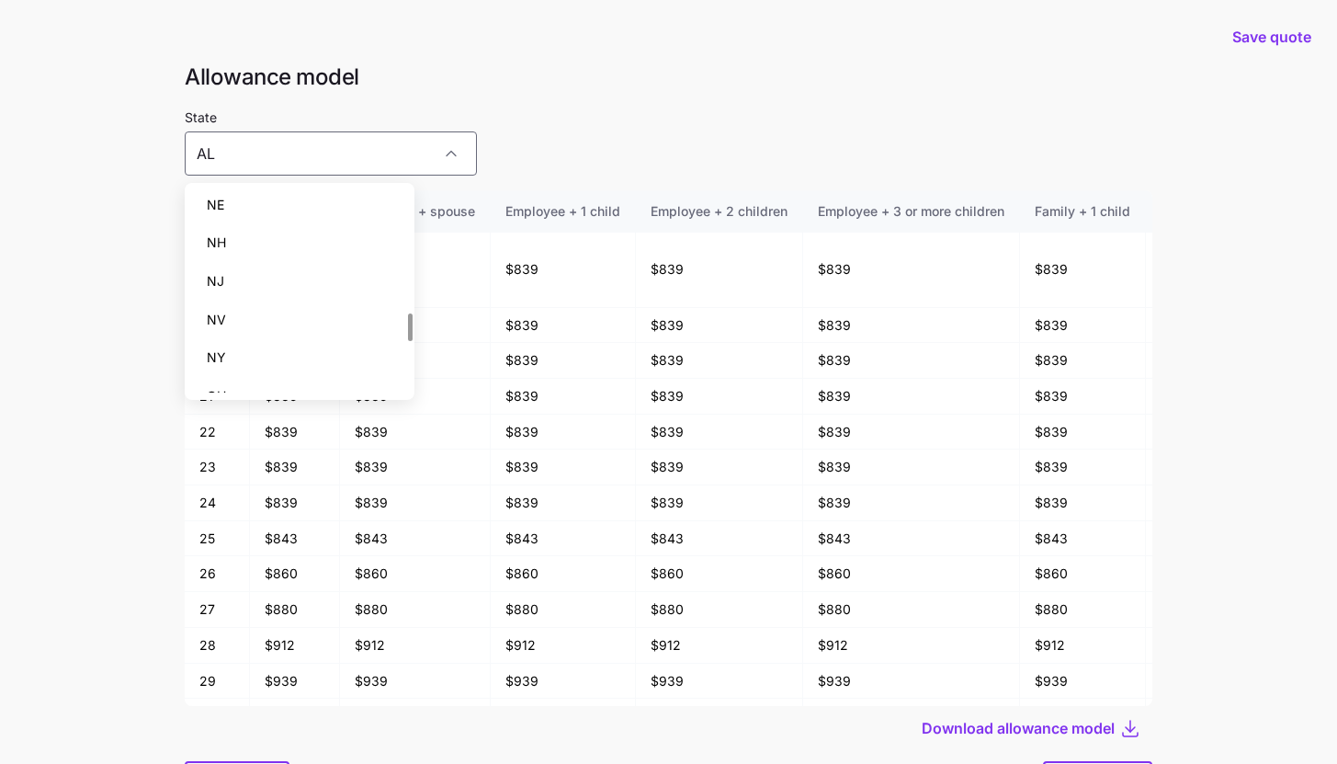
scroll to position [904, 0]
drag, startPoint x: 324, startPoint y: 322, endPoint x: 323, endPoint y: 298, distance: 23.9
click at [323, 298] on div "AL AZ CA CO CT DC DE FL GA HI ID IL IN KS LA MA MD ME MI MN MO NC NE NH NJ NV N…" at bounding box center [299, 14] width 215 height 1456
click at [323, 298] on div "NY" at bounding box center [299, 301] width 215 height 39
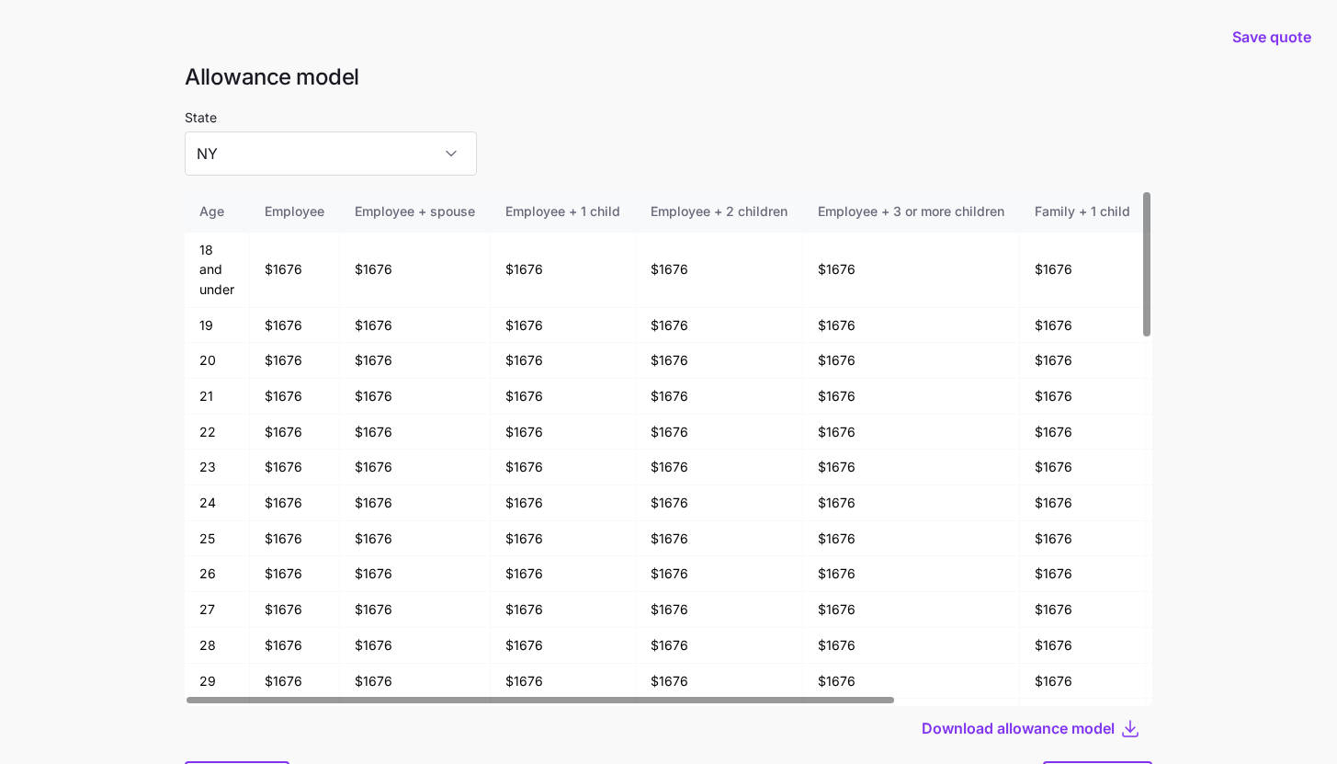
scroll to position [98, 0]
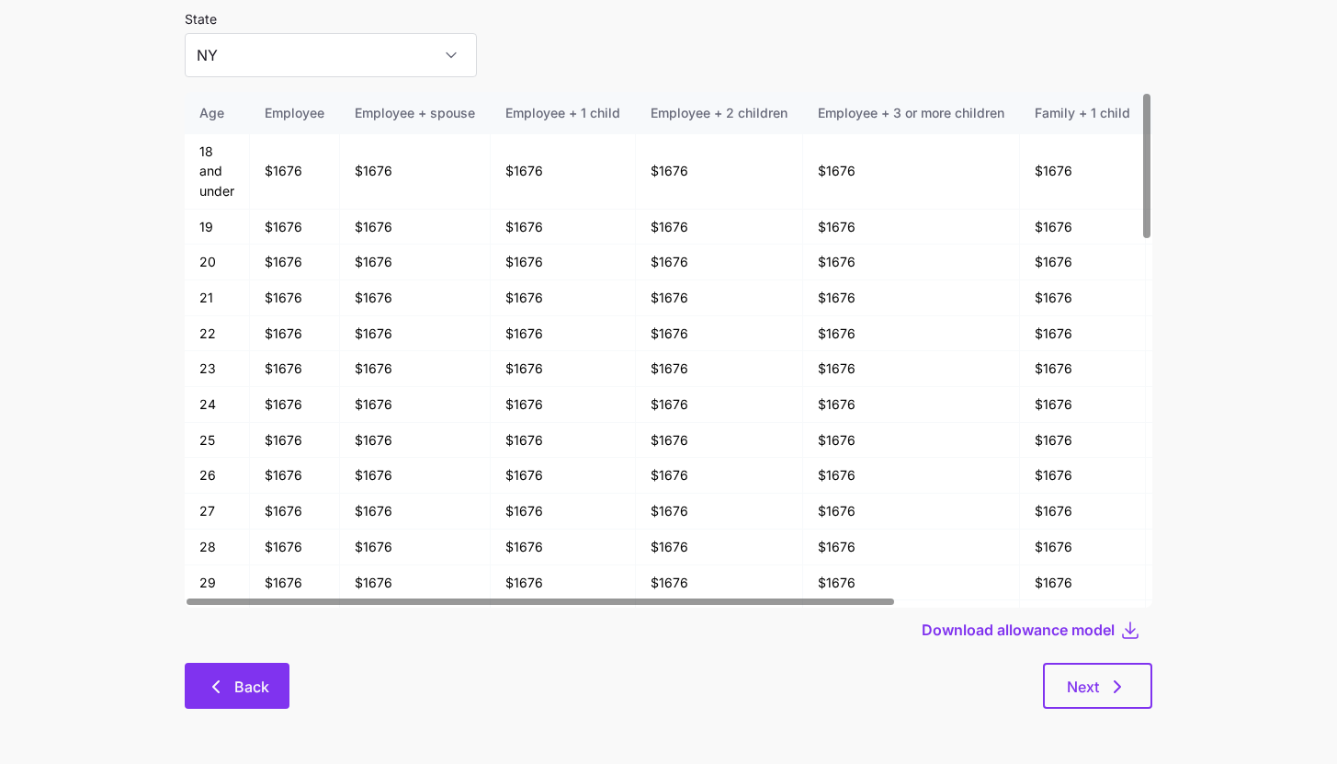
click at [259, 675] on button "Back" at bounding box center [237, 686] width 105 height 46
type input "AL"
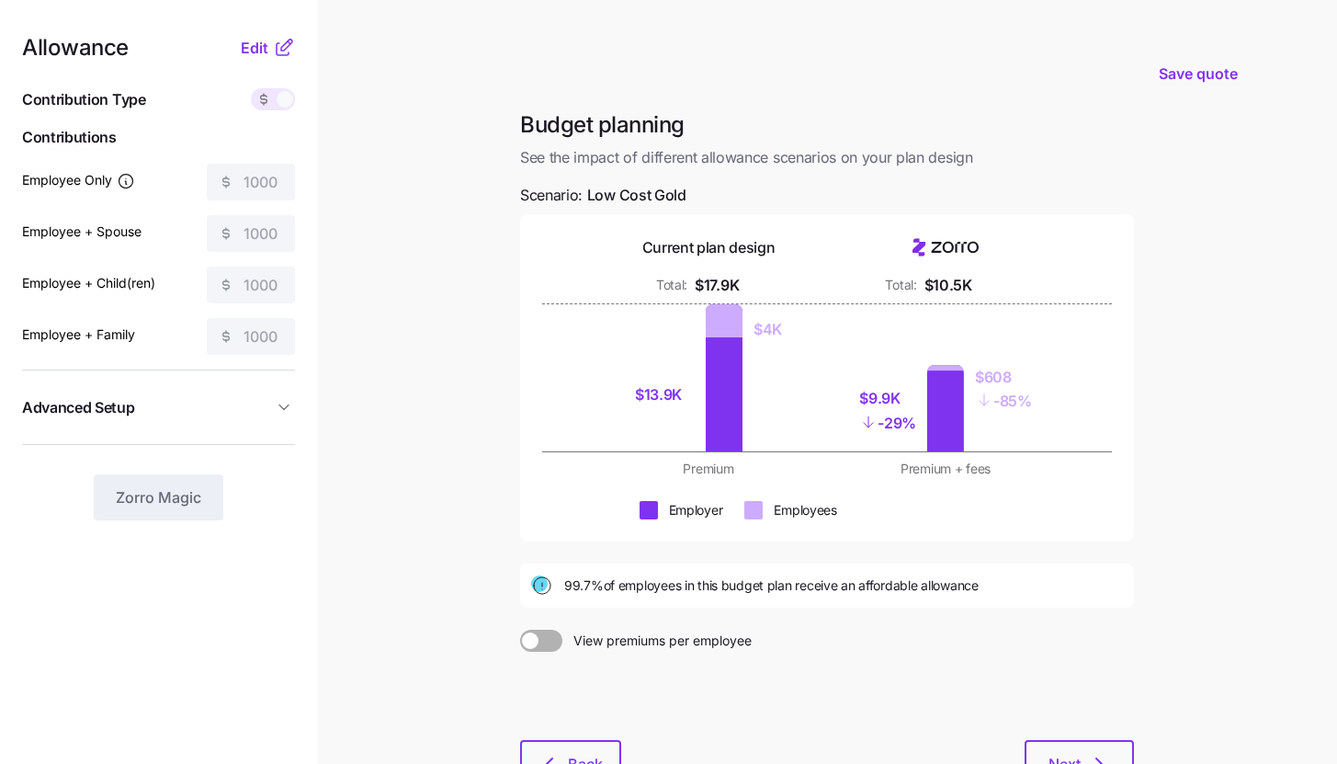
click at [273, 40] on icon at bounding box center [284, 48] width 22 height 22
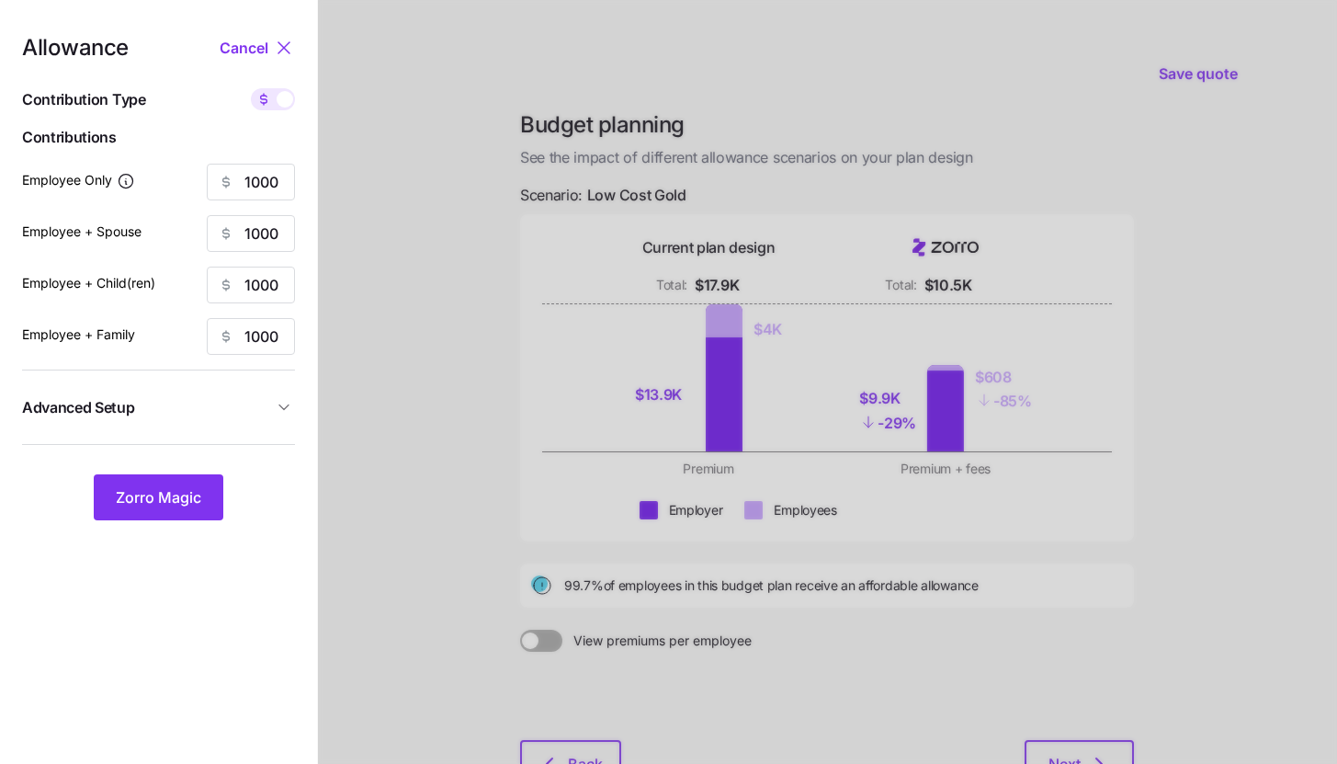
click at [275, 85] on div "Allowance Cancel Contribution Type Use classes Contributions Employee Only 1000…" at bounding box center [158, 278] width 273 height 483
click at [275, 110] on div "Contribution Type" at bounding box center [158, 99] width 273 height 23
click at [275, 108] on span at bounding box center [264, 99] width 26 height 22
click at [251, 88] on input "checkbox" at bounding box center [251, 88] width 0 height 0
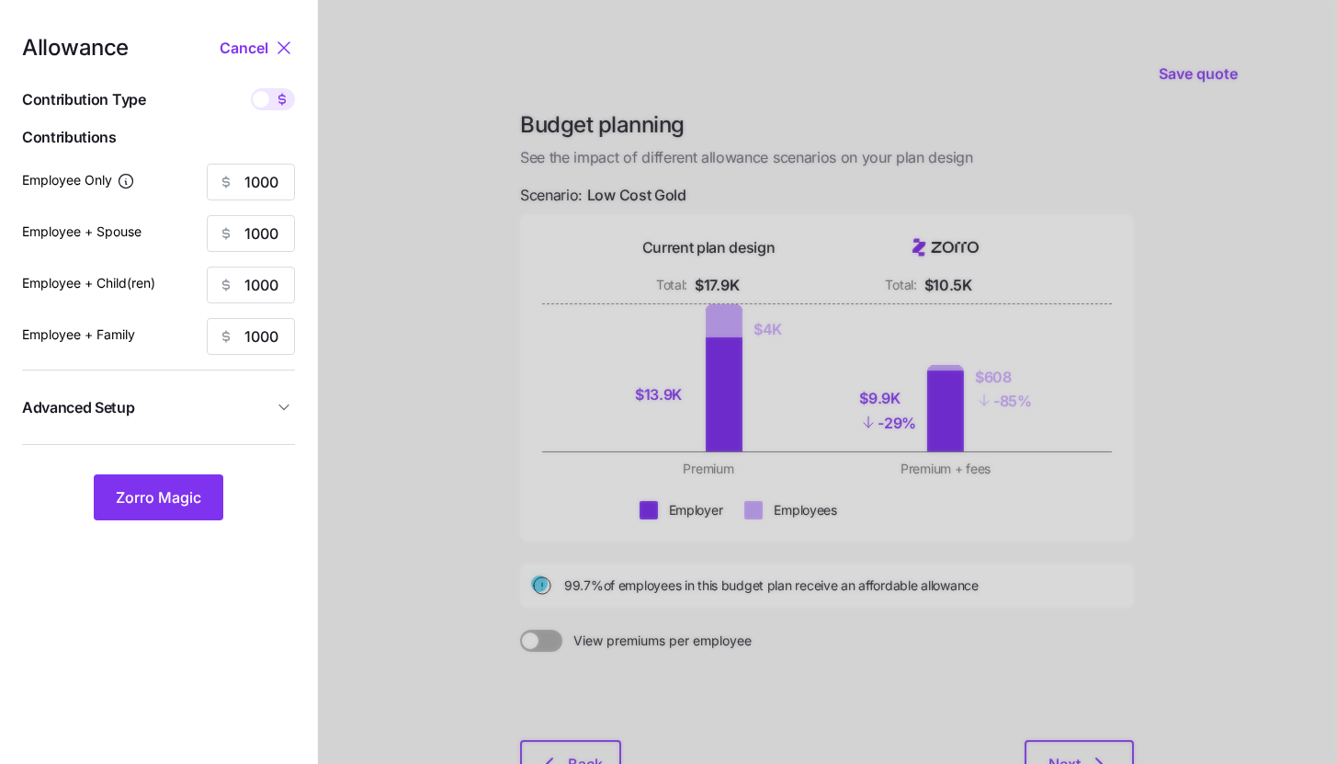
type input "160"
type input "80"
type input "92"
type input "58"
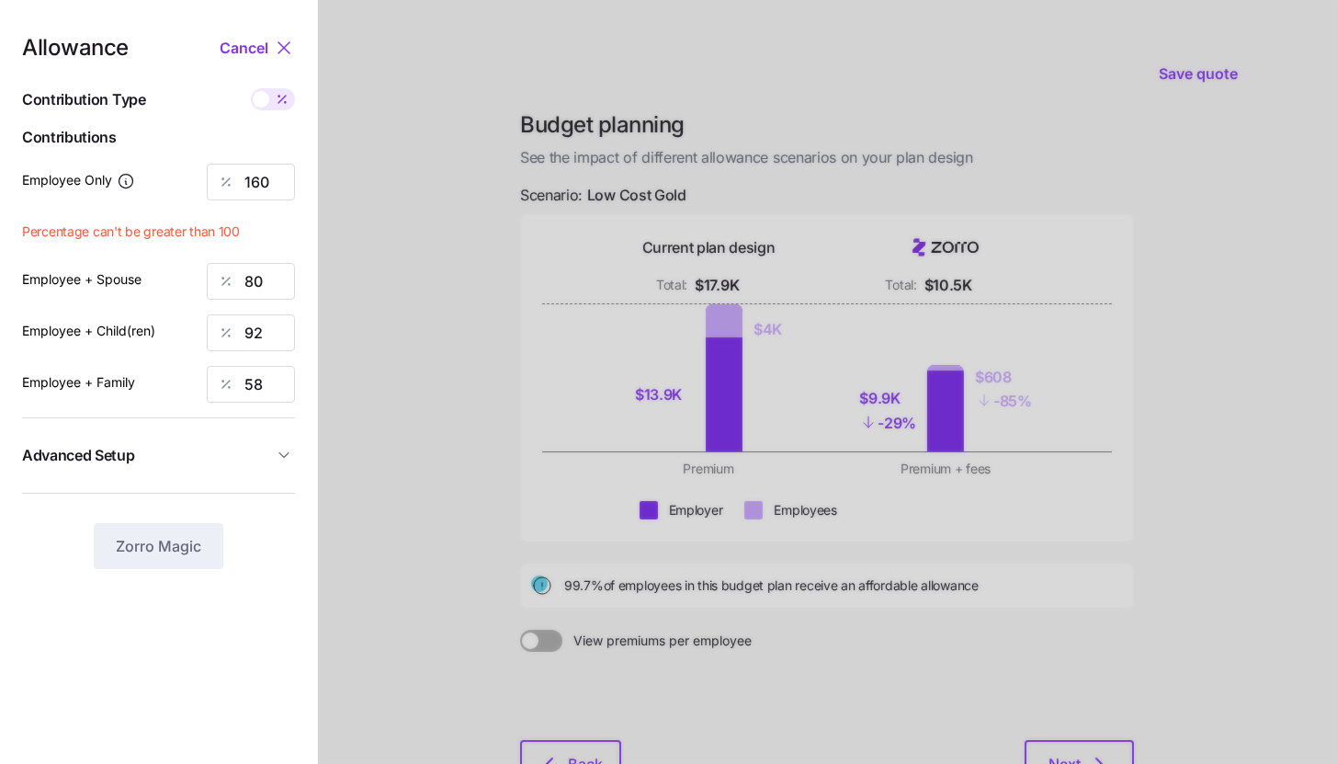
click at [1203, 79] on div at bounding box center [827, 451] width 1019 height 903
click at [254, 58] on span "Cancel" at bounding box center [244, 48] width 49 height 22
type input "1000"
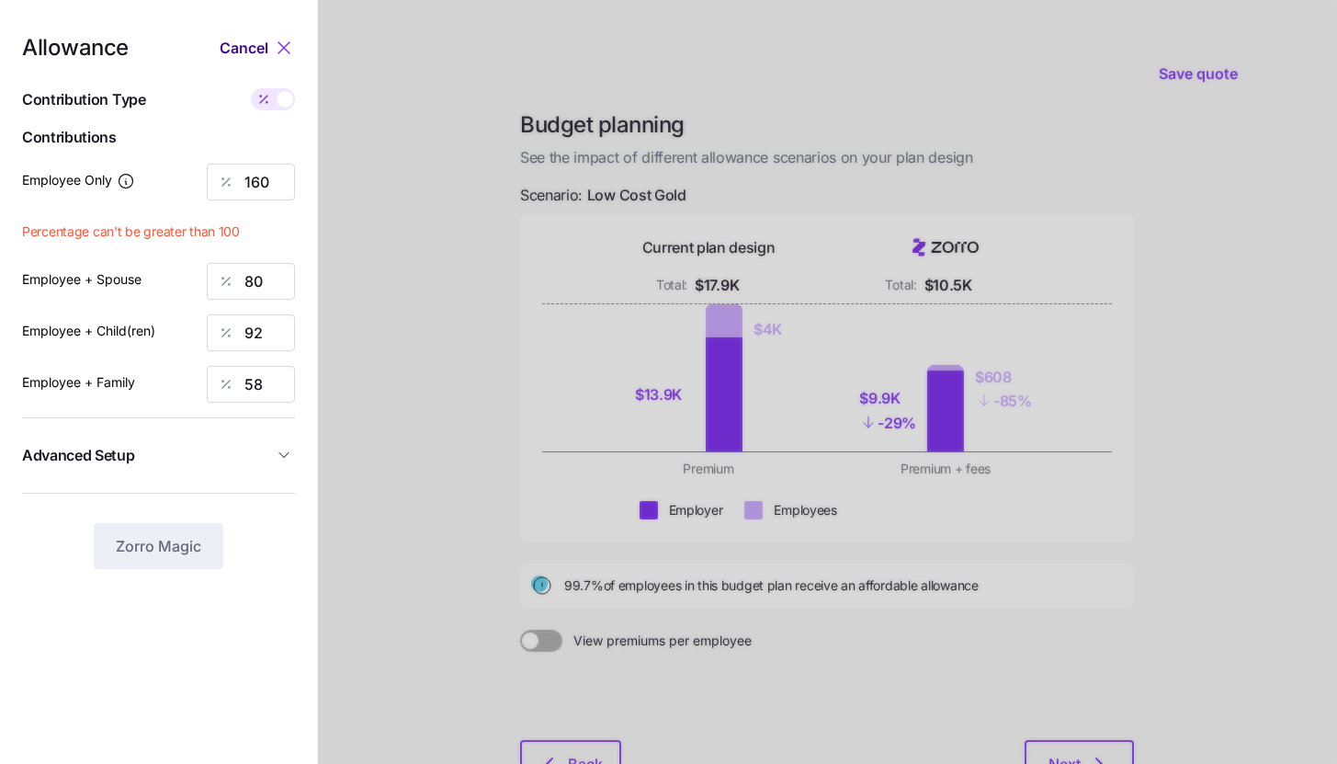
type input "1000"
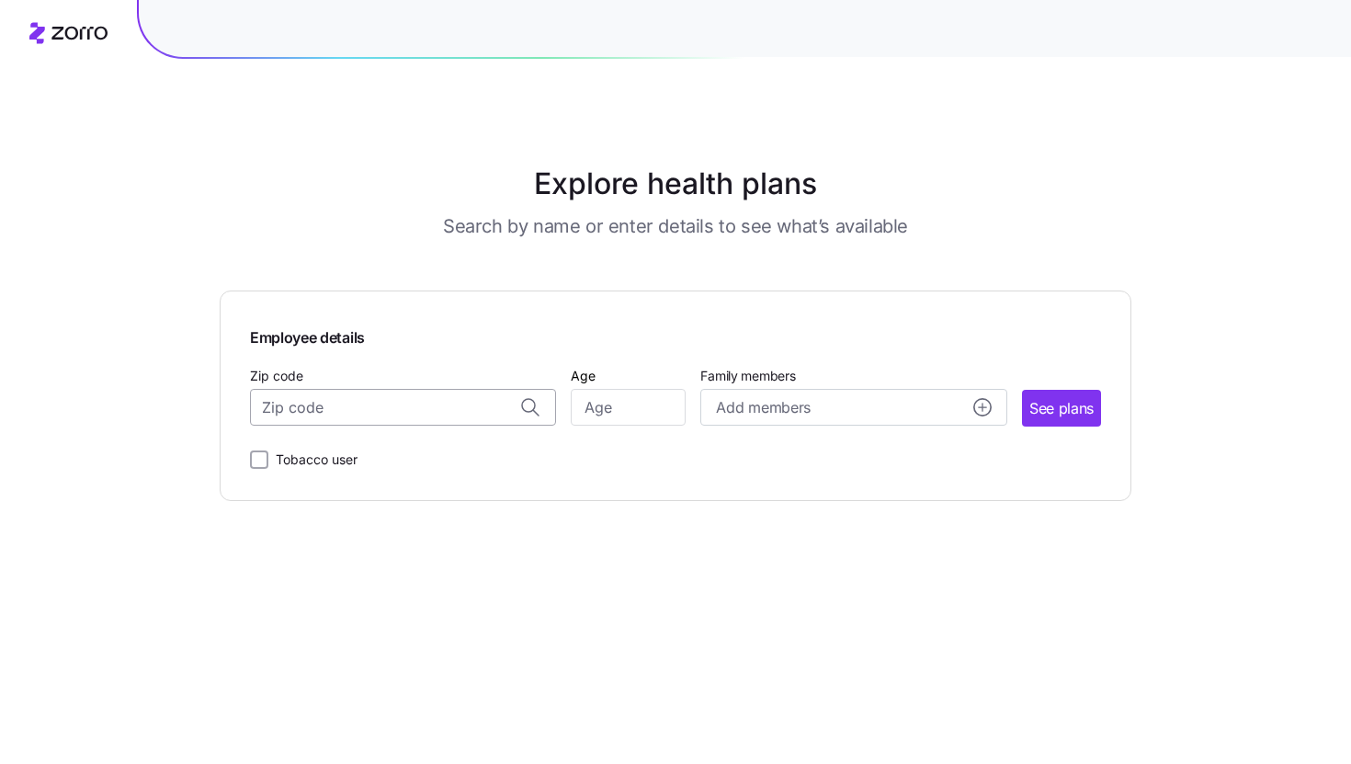
click at [437, 414] on input "Zip code" at bounding box center [403, 407] width 306 height 37
paste input "03894"
click at [427, 440] on div "03894, [GEOGRAPHIC_DATA], [GEOGRAPHIC_DATA]" at bounding box center [403, 456] width 287 height 38
type input "03894, [GEOGRAPHIC_DATA], [GEOGRAPHIC_DATA]"
click at [615, 410] on input "Age" at bounding box center [628, 407] width 115 height 37
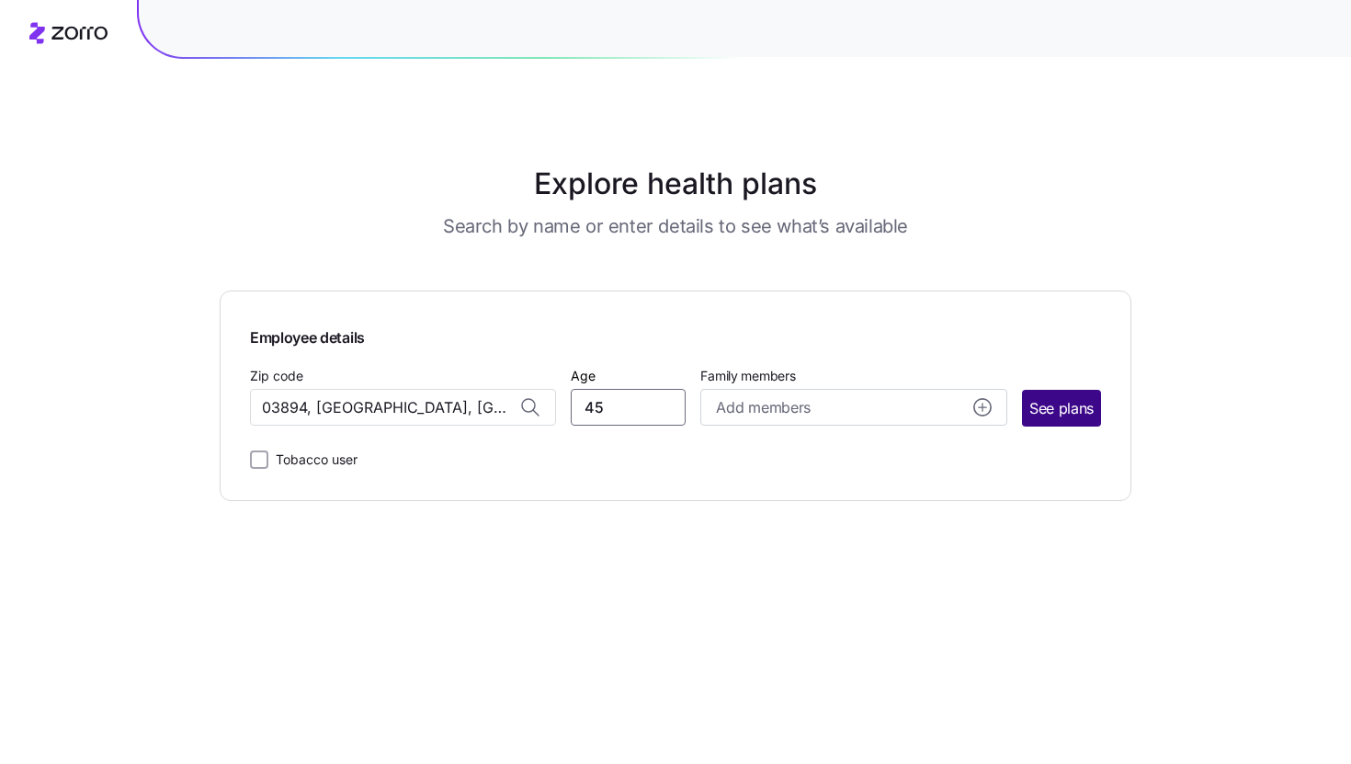
type input "45"
click at [1046, 413] on span "See plans" at bounding box center [1061, 408] width 64 height 23
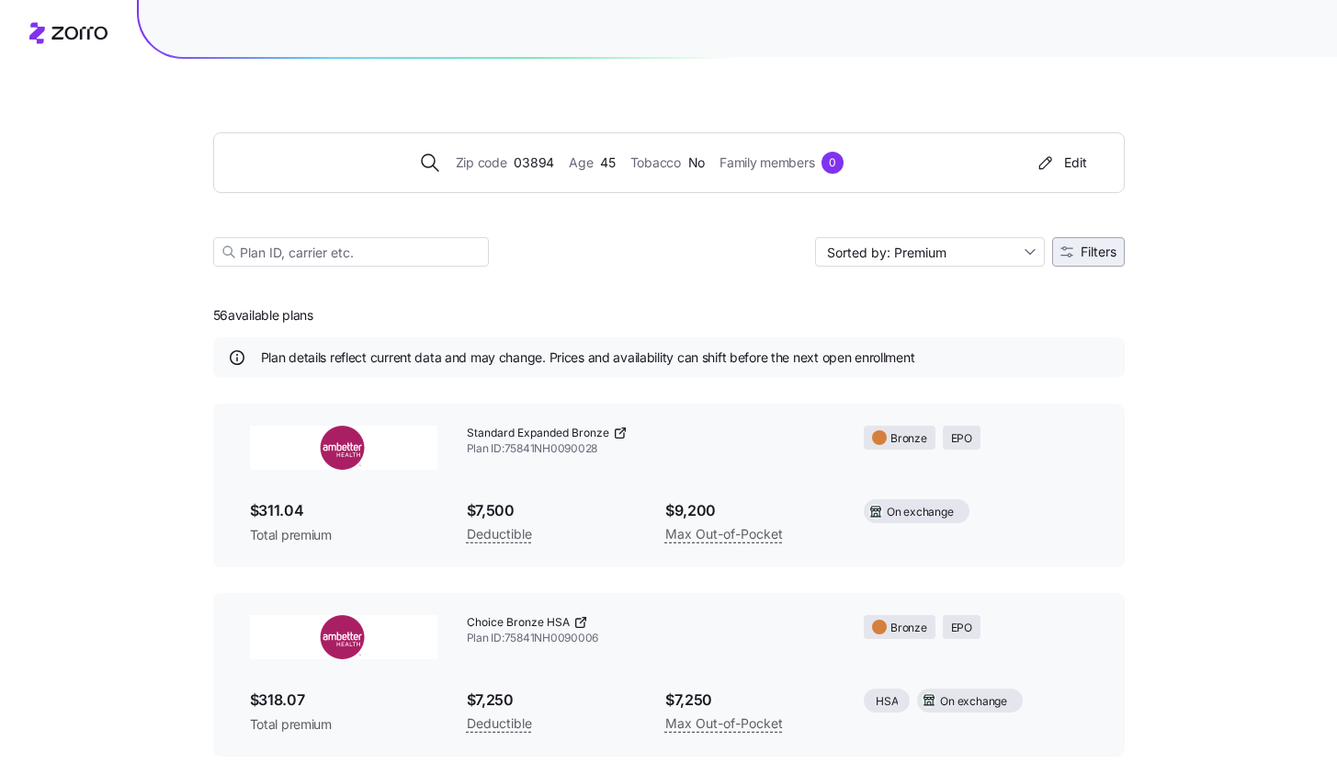
click at [1107, 254] on span "Filters" at bounding box center [1099, 251] width 36 height 13
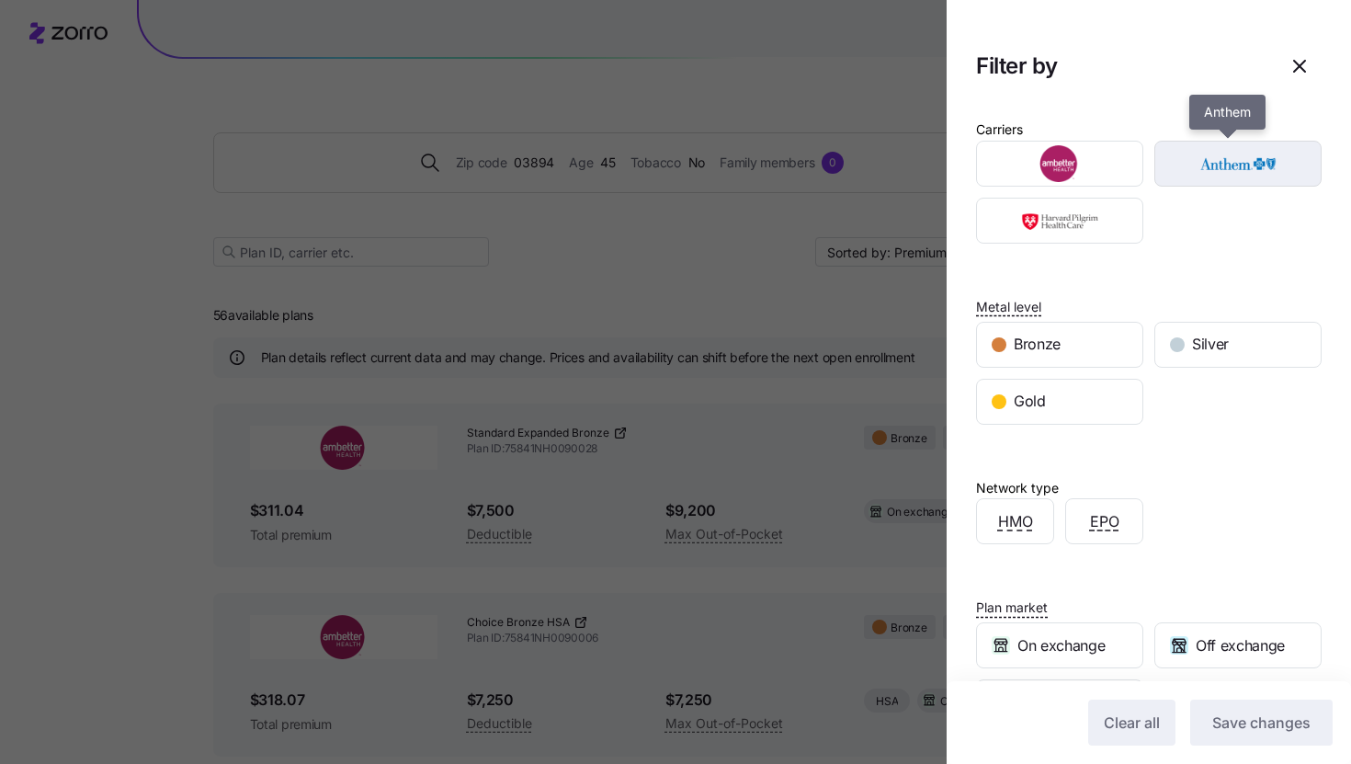
click at [1246, 155] on img "button" at bounding box center [1238, 163] width 135 height 37
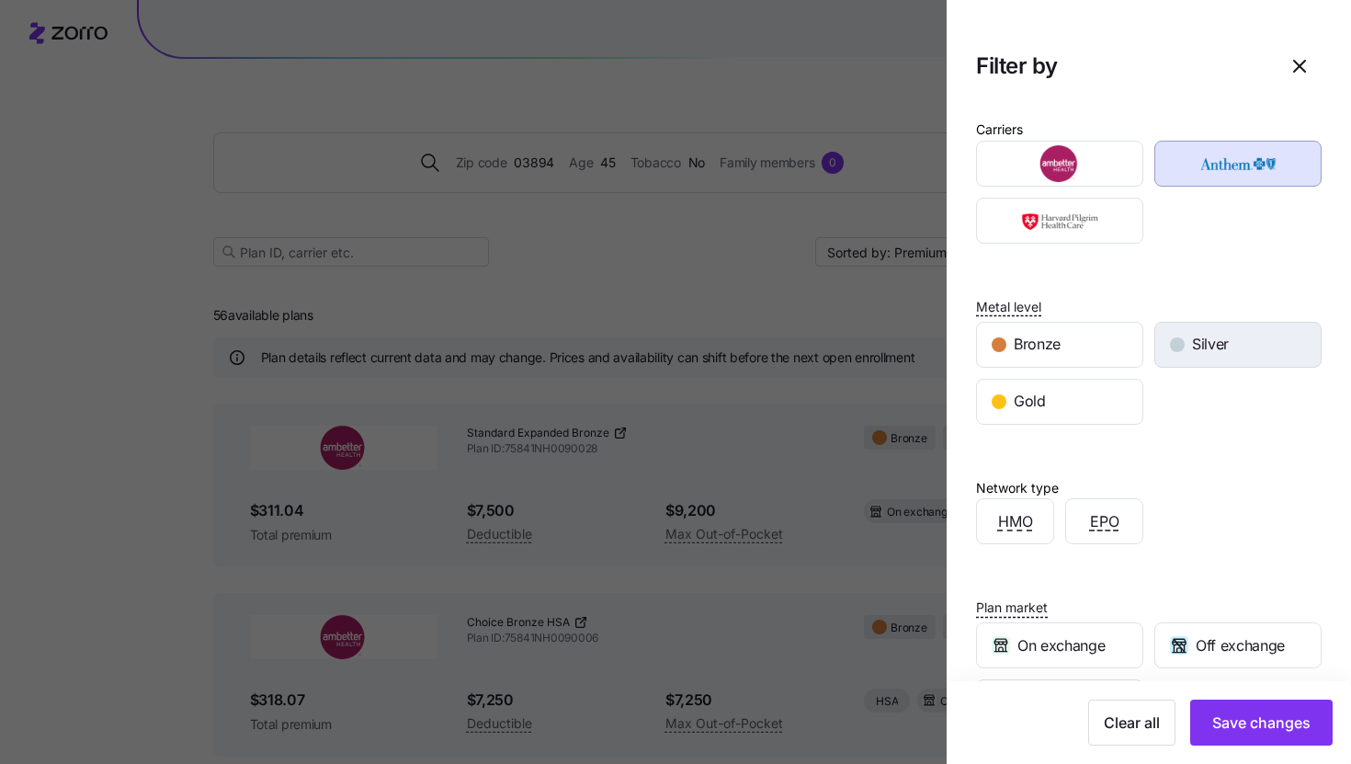
click at [1200, 343] on span "Silver" at bounding box center [1210, 344] width 37 height 23
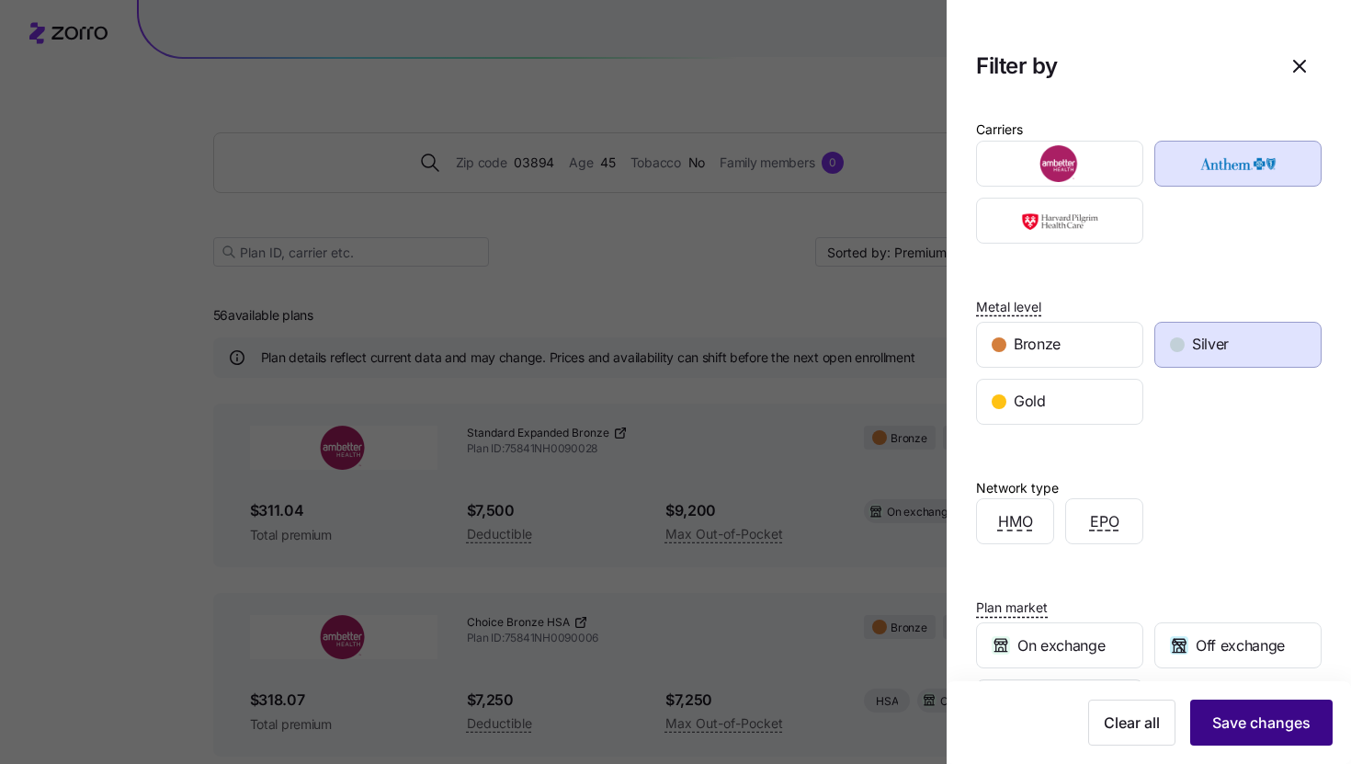
click at [1231, 724] on span "Save changes" at bounding box center [1261, 722] width 98 height 22
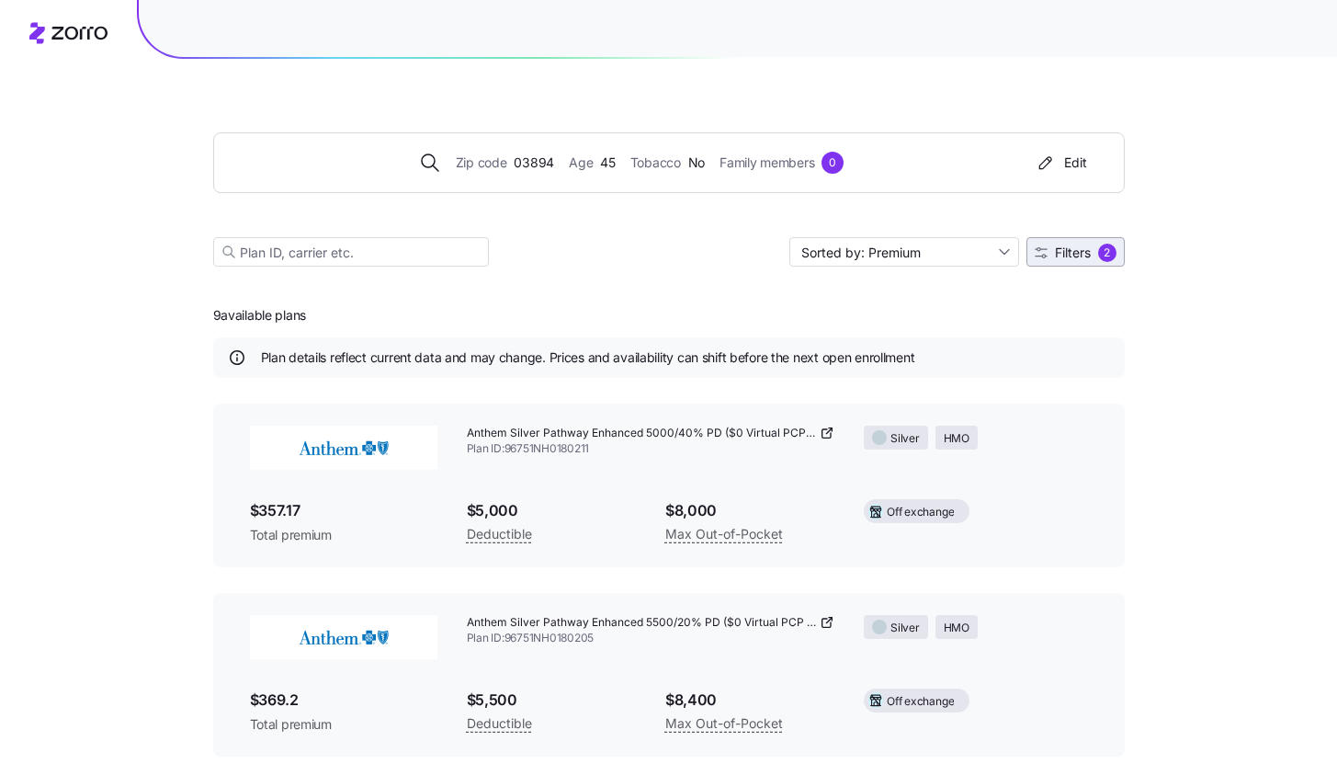
click at [1121, 249] on button "Filters 2" at bounding box center [1076, 251] width 98 height 29
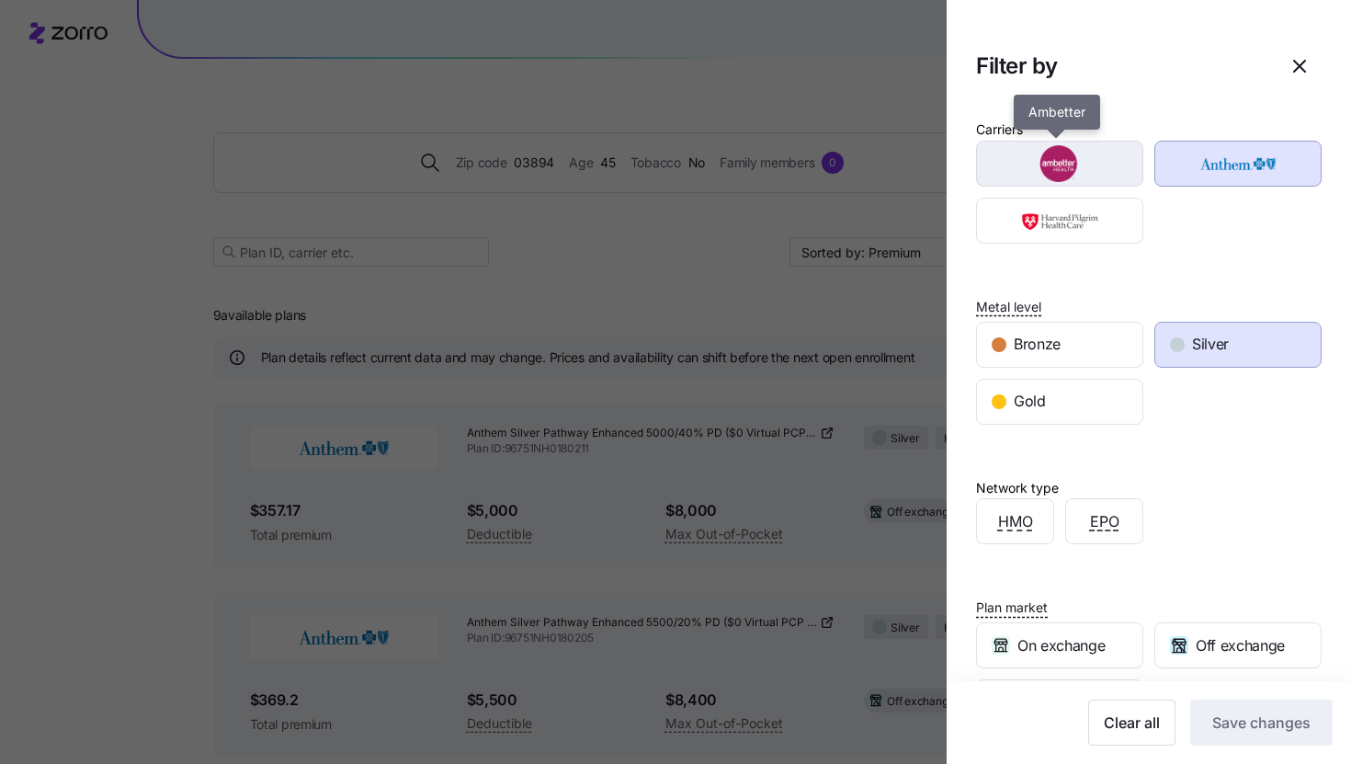
click at [1024, 176] on img "button" at bounding box center [1060, 163] width 135 height 37
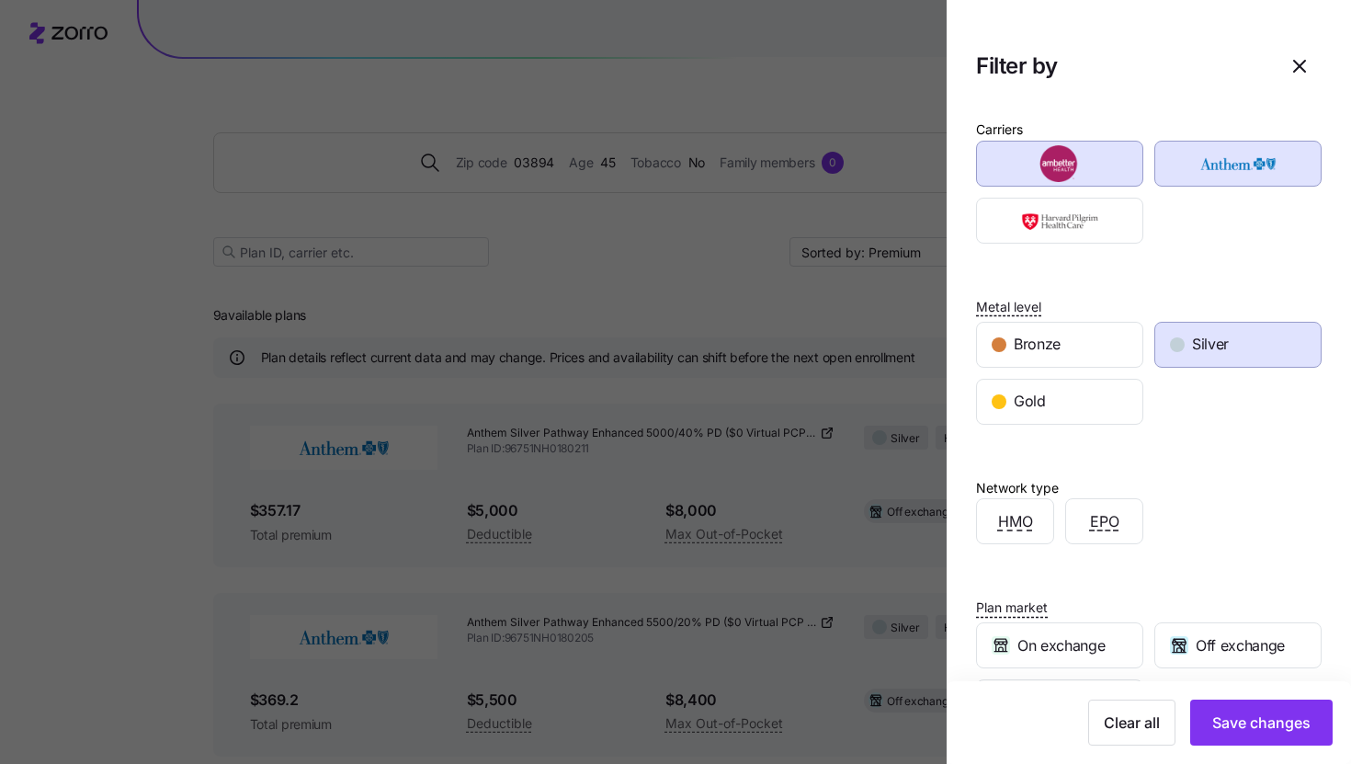
click at [1171, 177] on img "button" at bounding box center [1238, 163] width 135 height 37
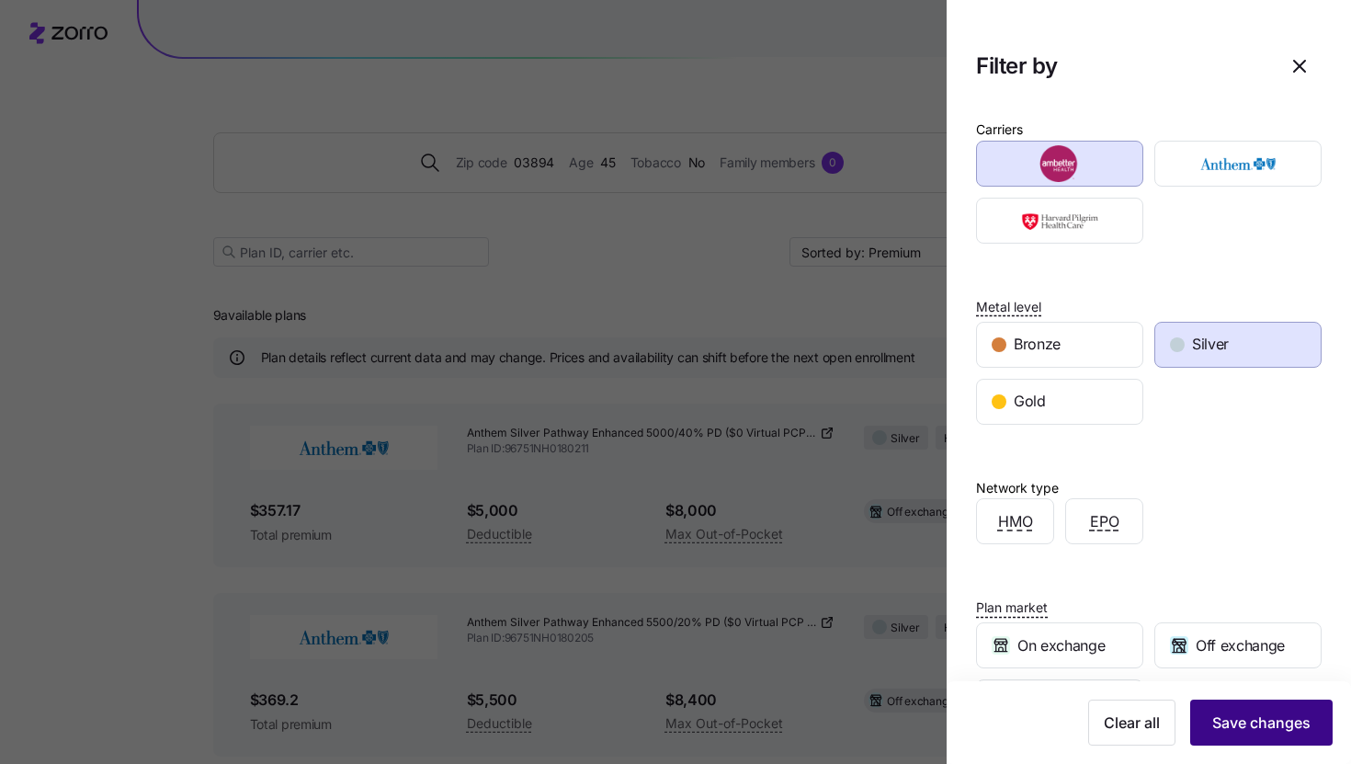
click at [1212, 716] on span "Save changes" at bounding box center [1261, 722] width 98 height 22
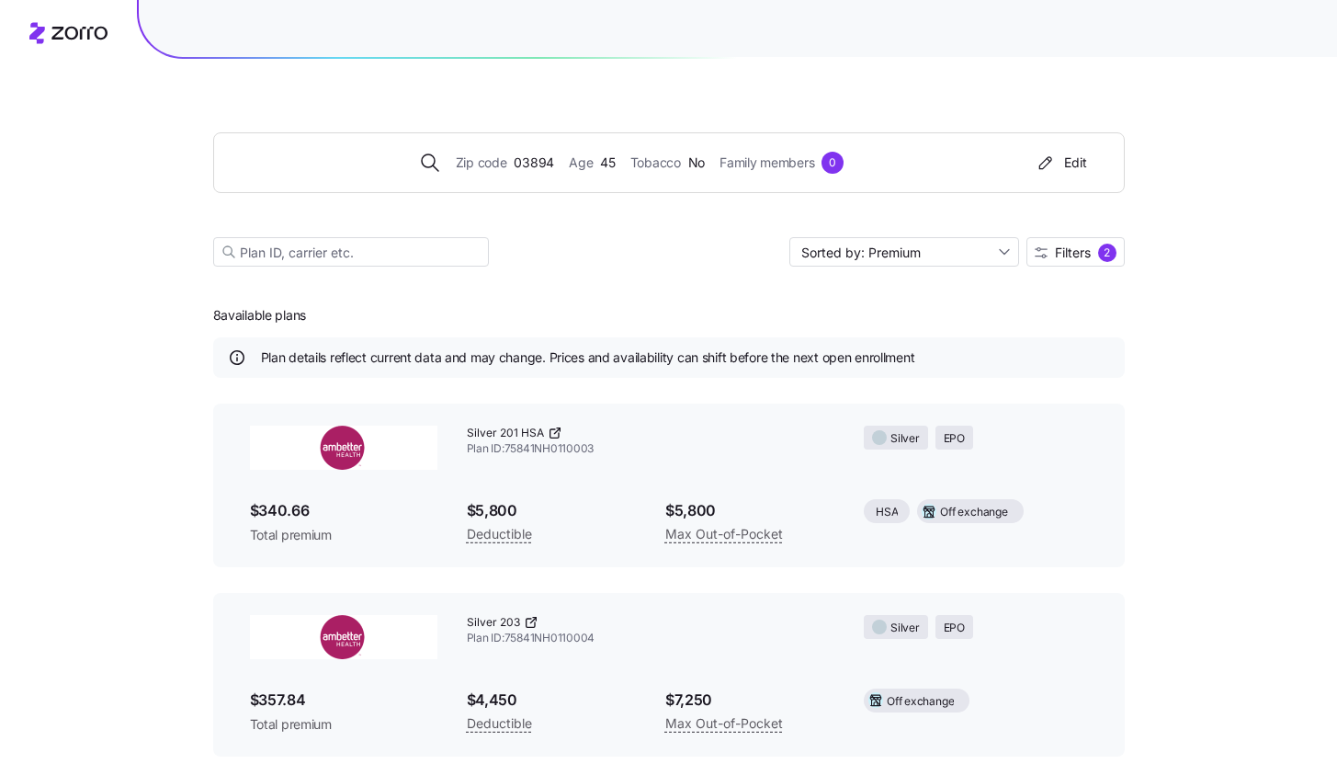
click at [554, 434] on icon at bounding box center [557, 431] width 6 height 6
click at [481, 162] on span "Zip code" at bounding box center [481, 163] width 51 height 20
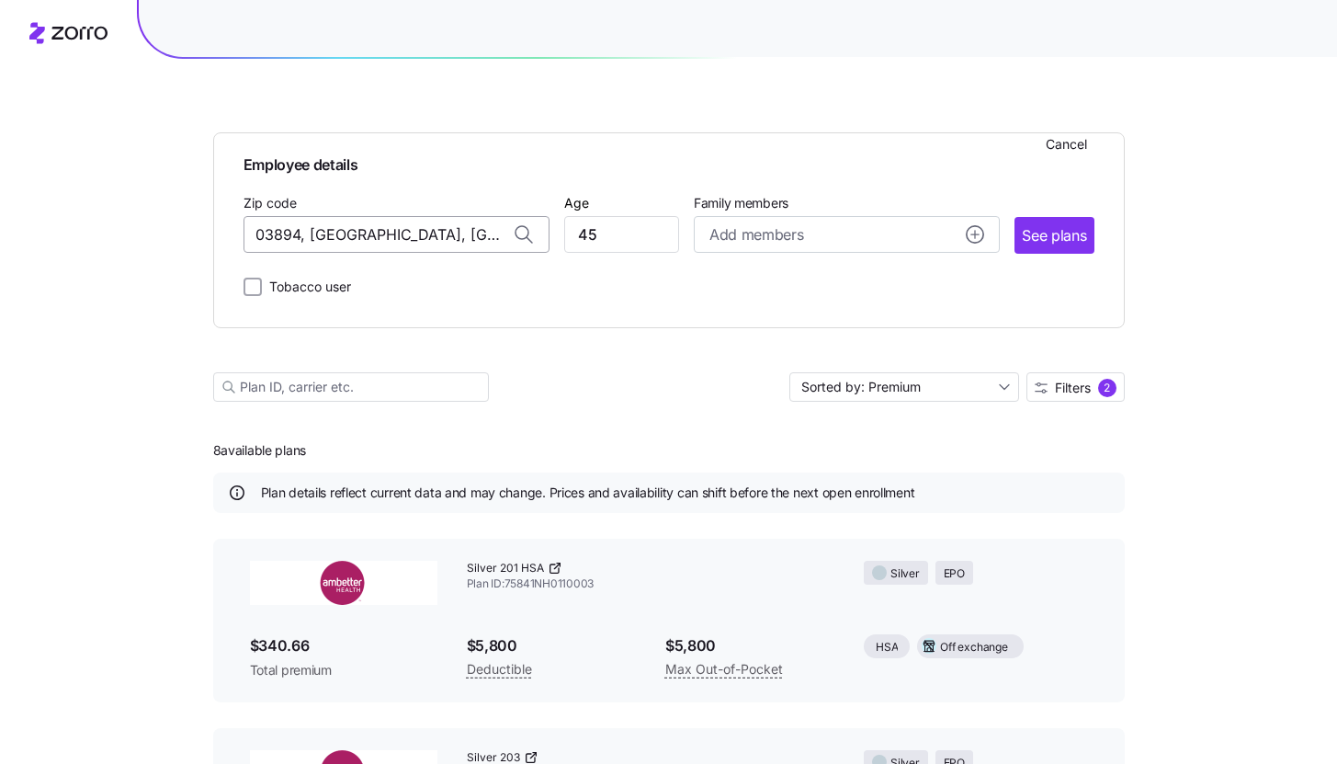
click at [358, 227] on input "03894, [GEOGRAPHIC_DATA], [GEOGRAPHIC_DATA]" at bounding box center [397, 234] width 306 height 37
paste input "4282"
click at [392, 286] on span "04282, Androscoggin County, [GEOGRAPHIC_DATA]" at bounding box center [392, 283] width 257 height 23
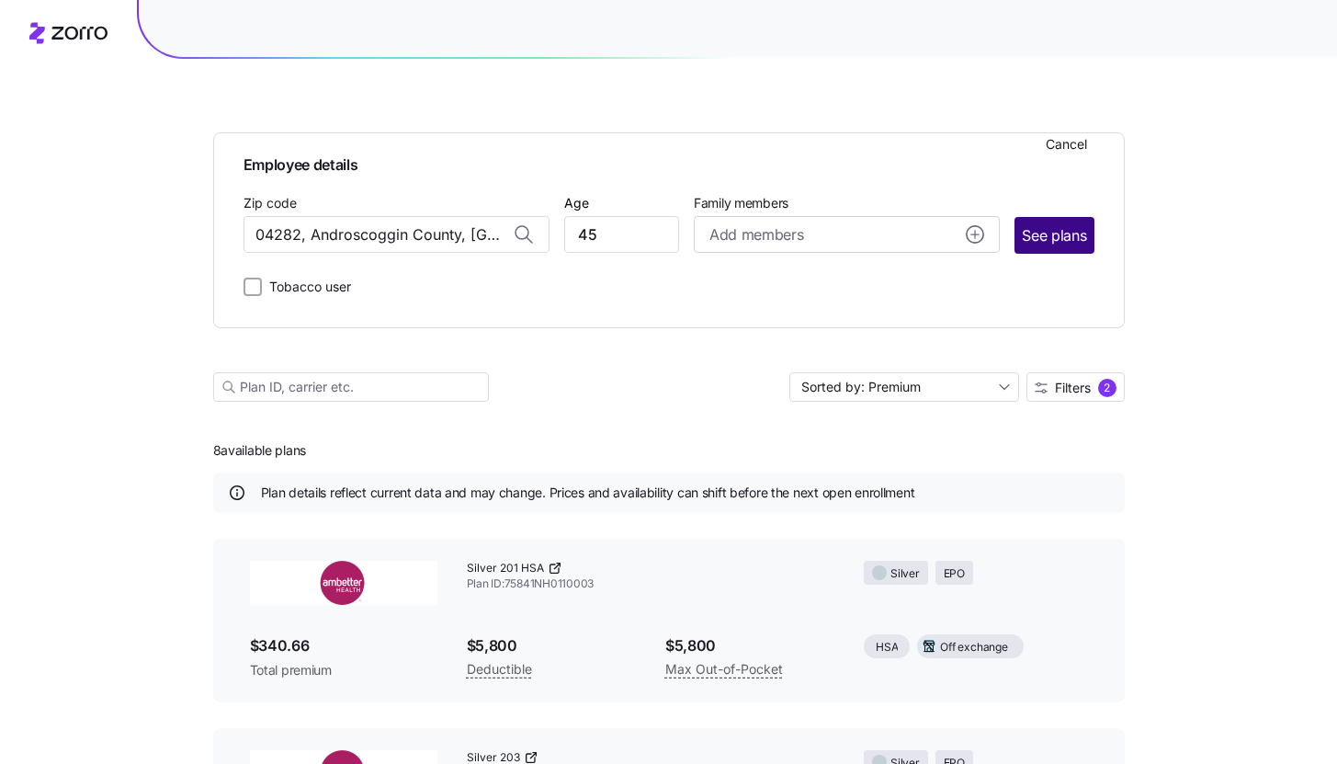
type input "04282, Androscoggin County, [GEOGRAPHIC_DATA]"
click at [1074, 234] on span "See plans" at bounding box center [1054, 235] width 64 height 23
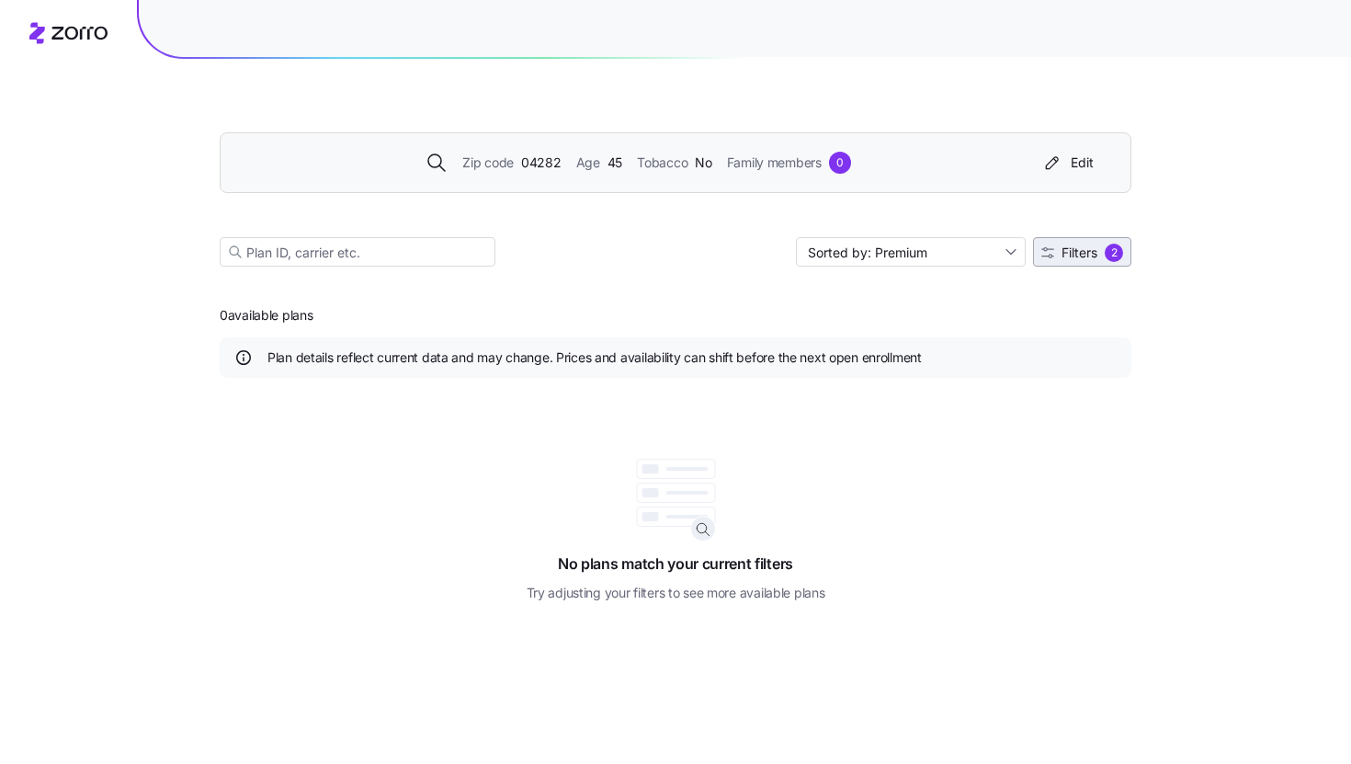
click at [1097, 247] on span "Filters 2" at bounding box center [1082, 253] width 82 height 18
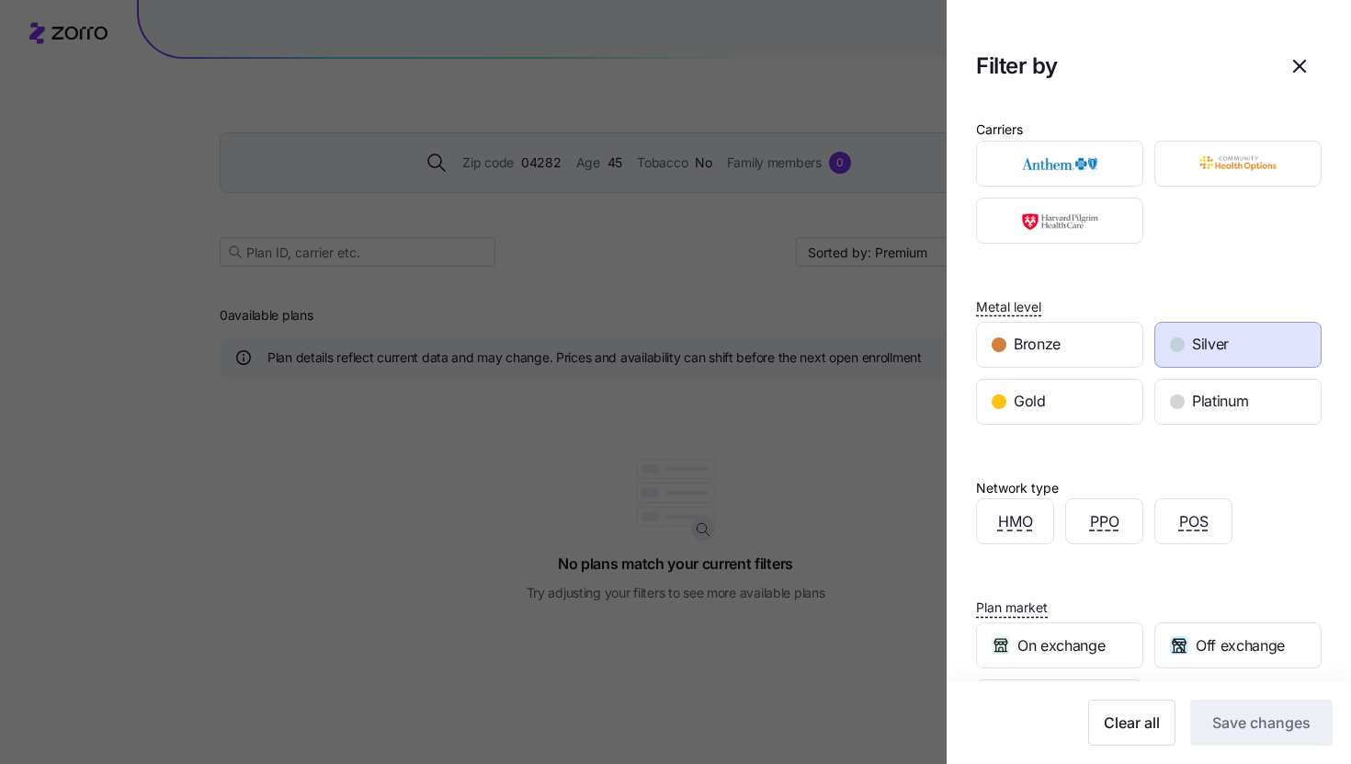
click at [1139, 692] on div "Clear all Save changes" at bounding box center [1149, 722] width 404 height 83
click at [1133, 720] on span "Clear all" at bounding box center [1132, 722] width 56 height 22
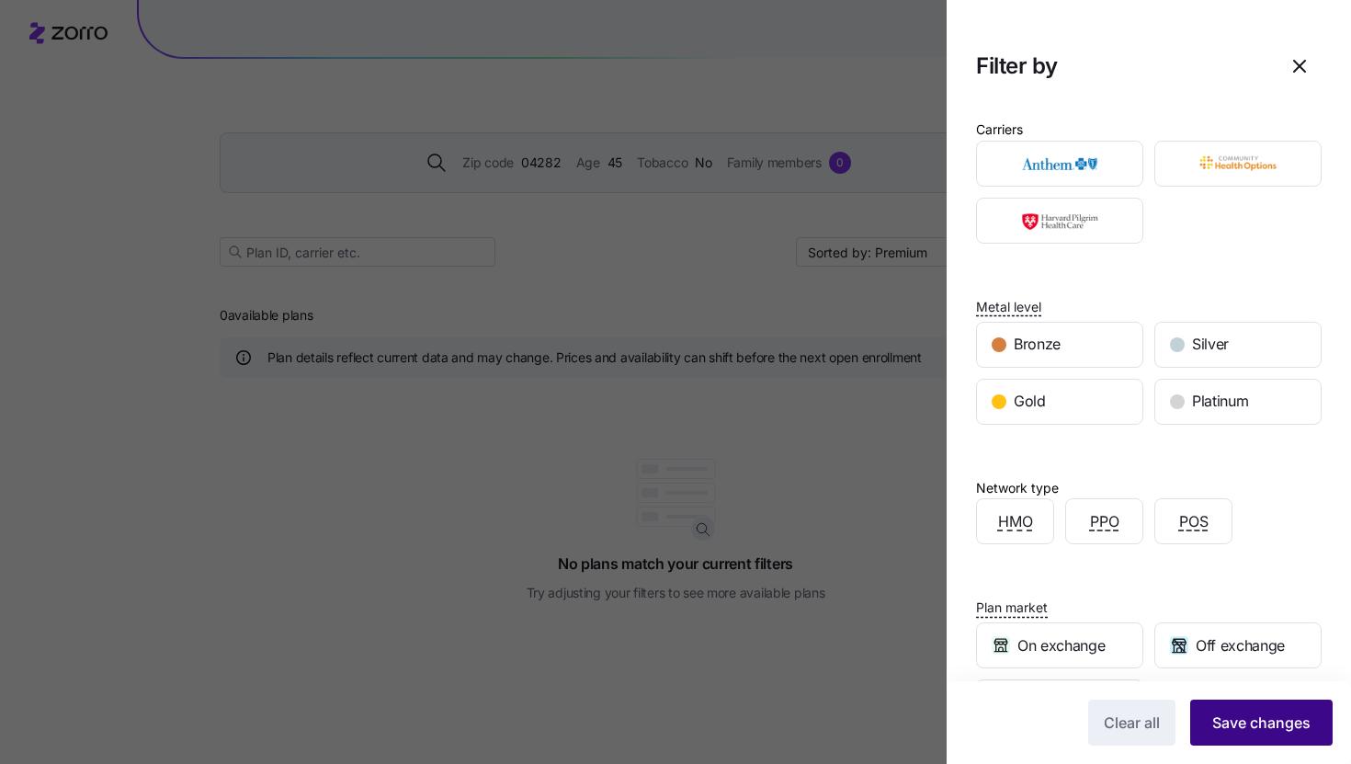
click at [1213, 719] on span "Save changes" at bounding box center [1261, 722] width 98 height 22
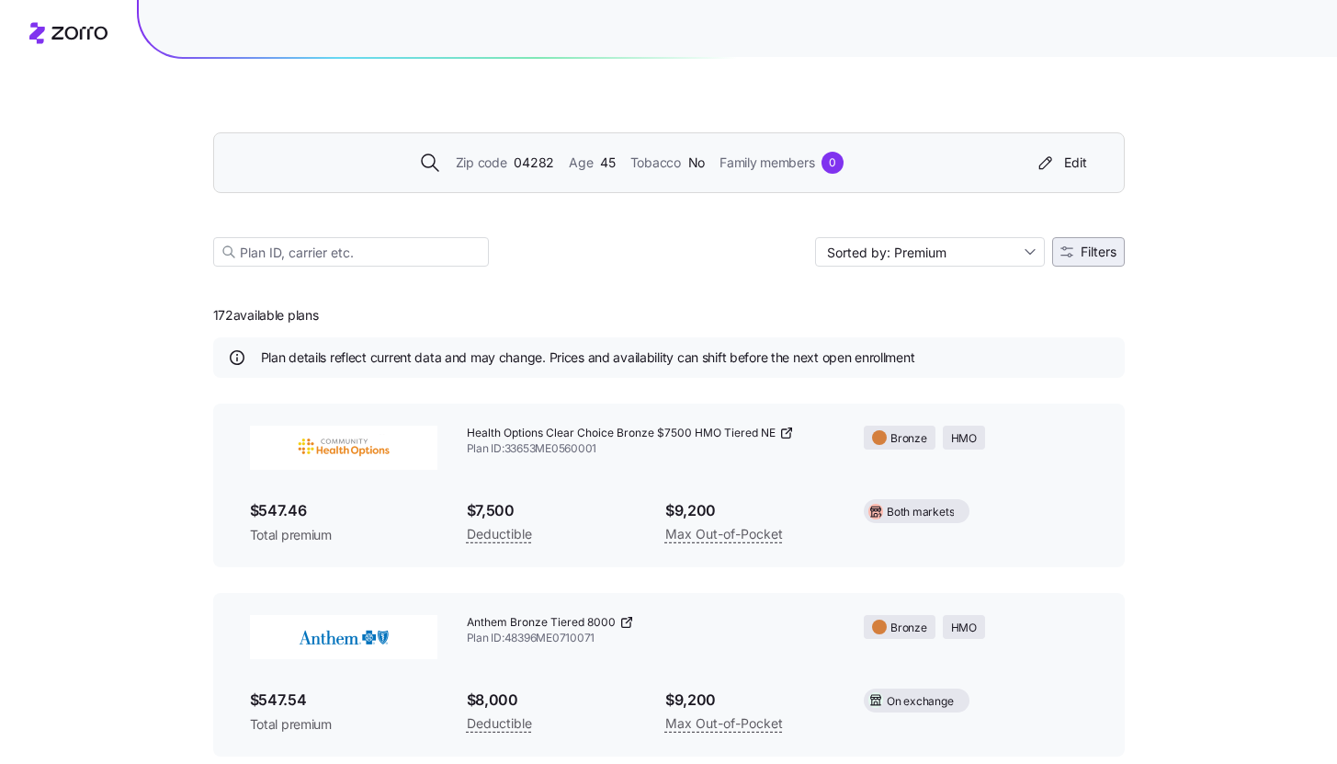
click at [1107, 251] on span "Filters" at bounding box center [1099, 251] width 36 height 13
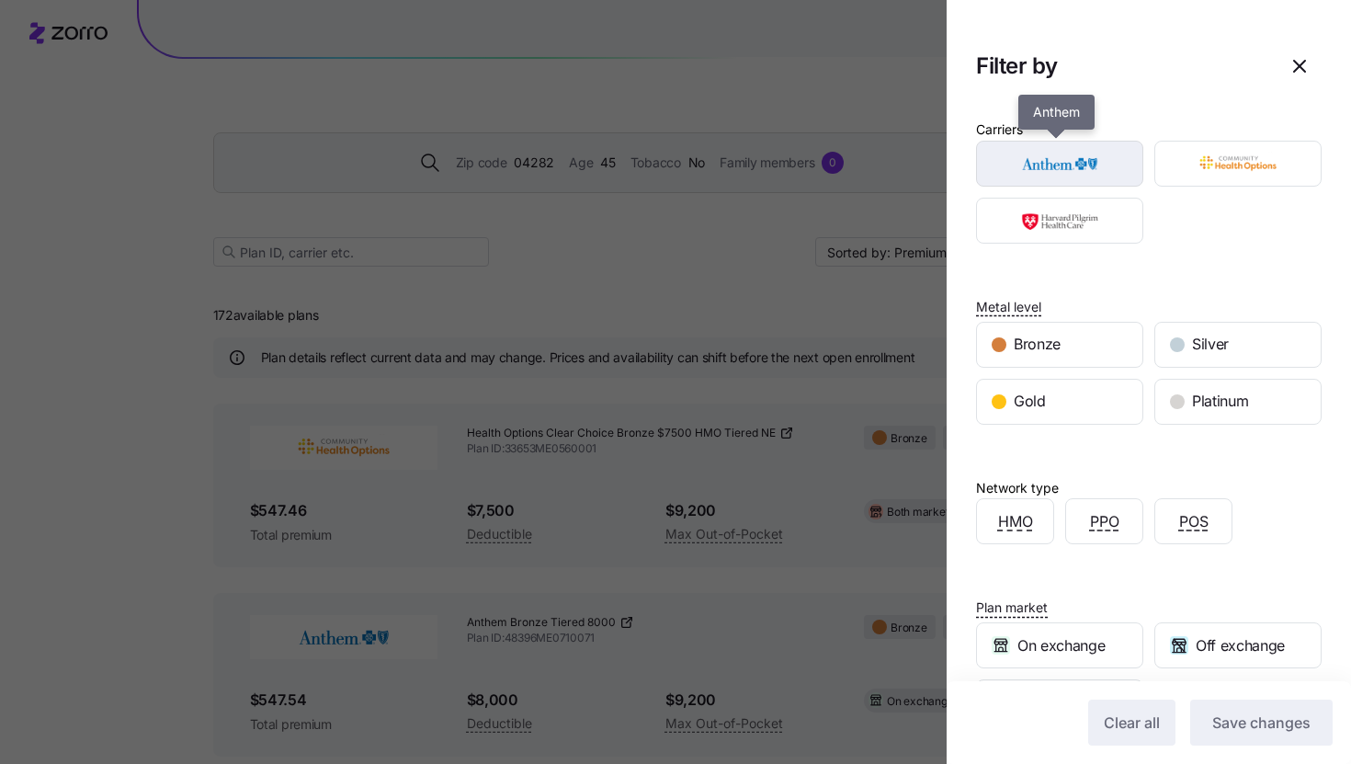
click at [1112, 174] on img "button" at bounding box center [1060, 163] width 135 height 37
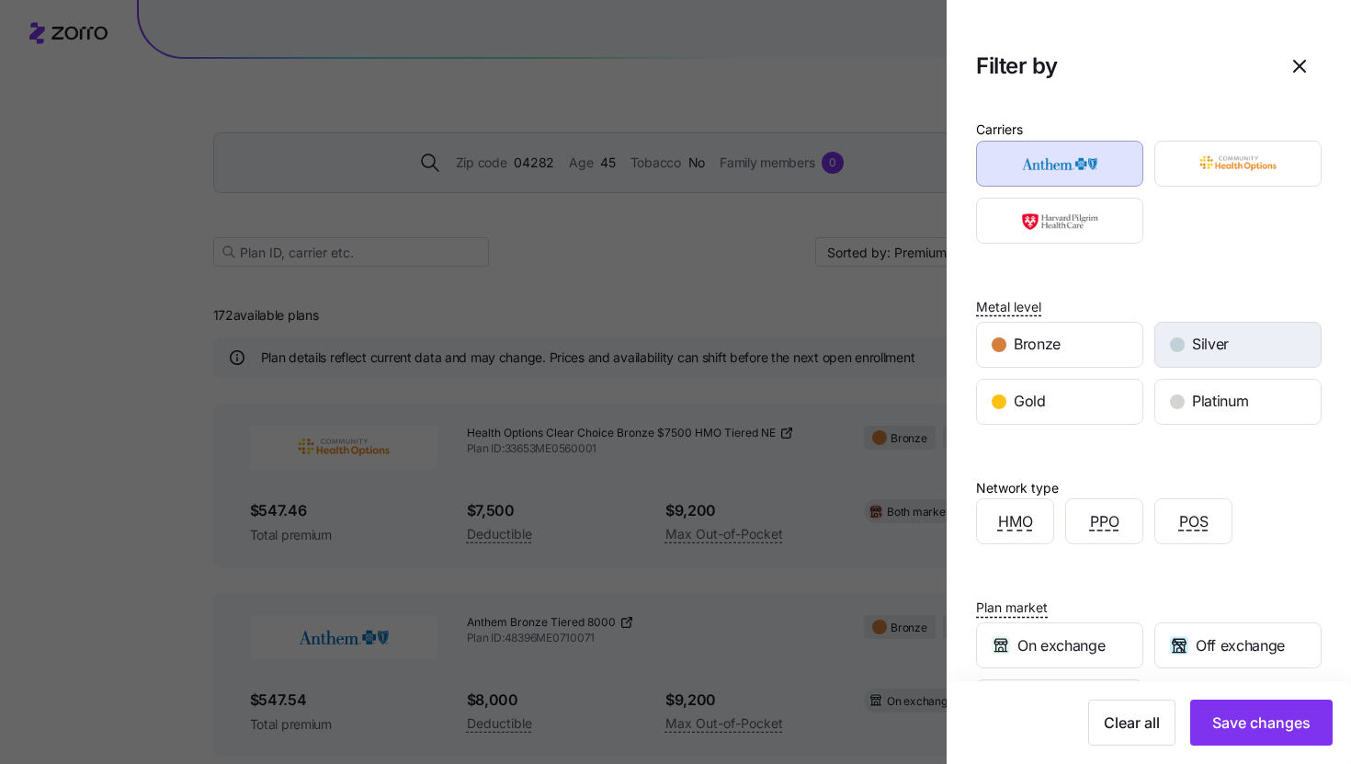
click at [1186, 325] on div "Silver" at bounding box center [1237, 345] width 165 height 44
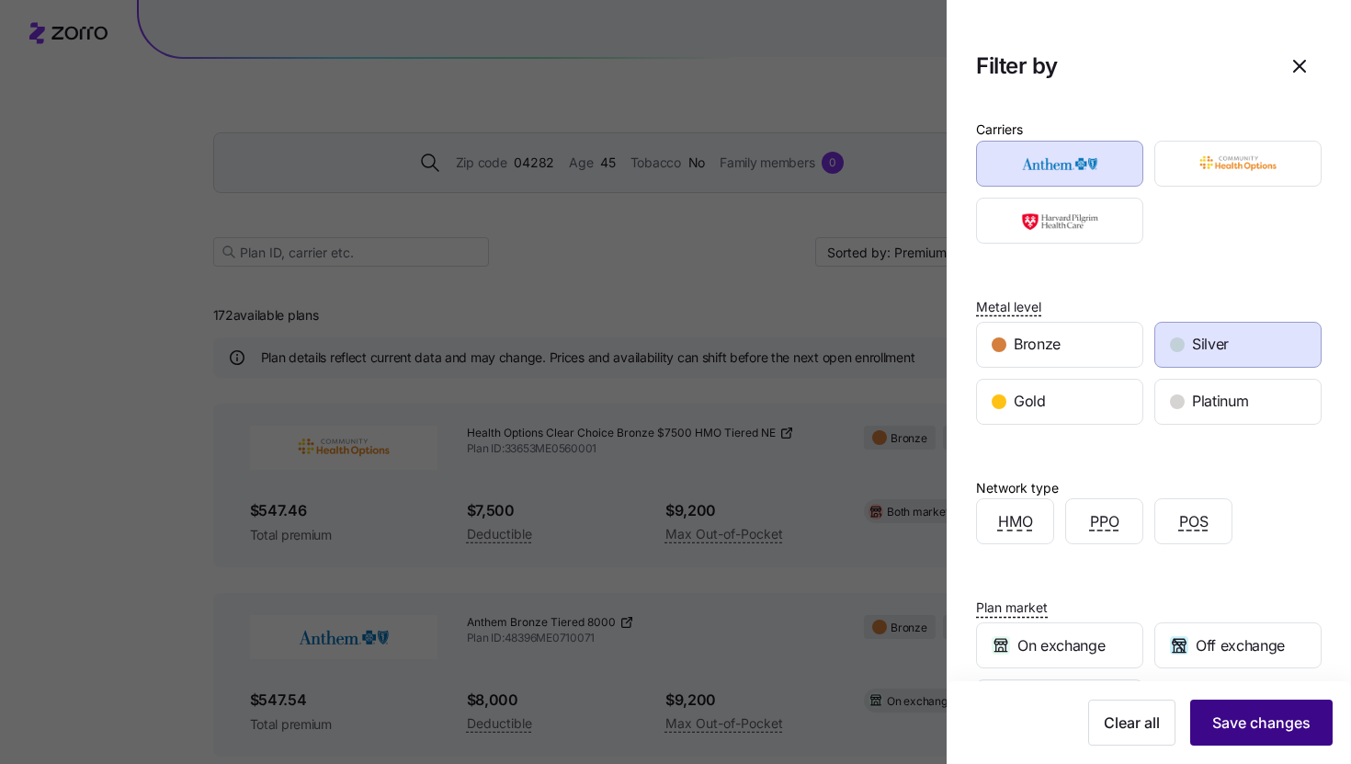
click at [1226, 738] on button "Save changes" at bounding box center [1261, 722] width 142 height 46
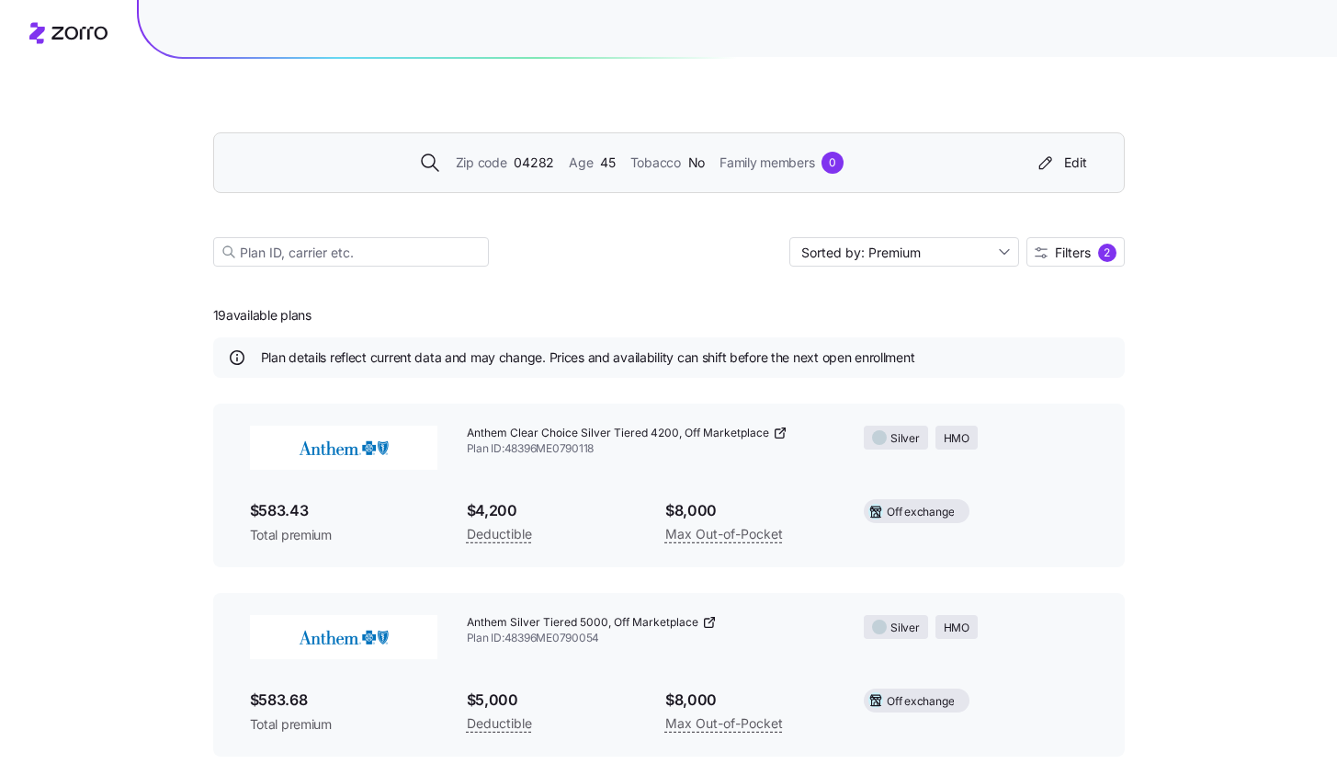
click at [780, 433] on icon at bounding box center [779, 433] width 8 height 8
